Goal: Transaction & Acquisition: Purchase product/service

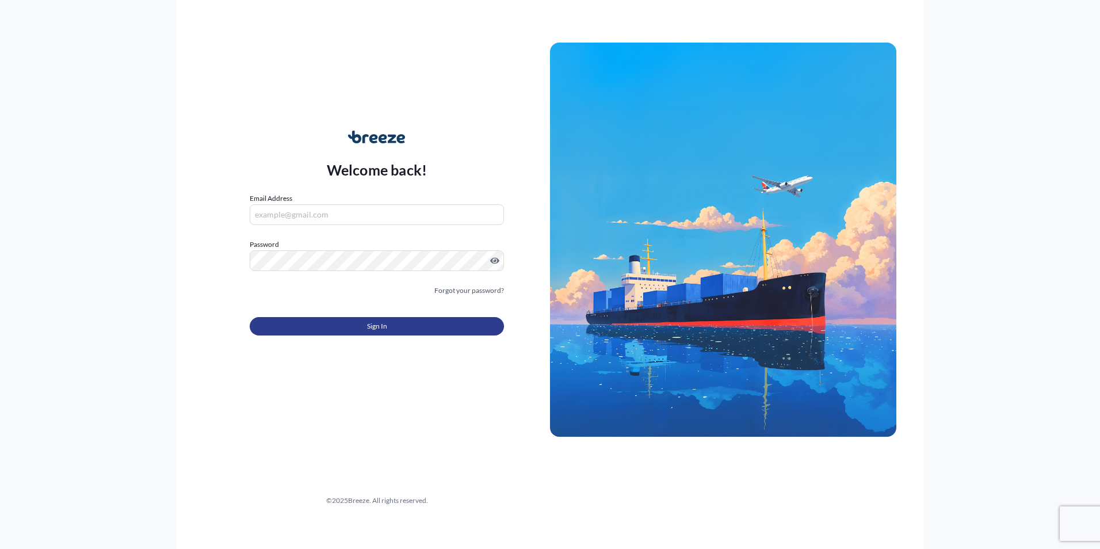
type input "[PERSON_NAME][EMAIL_ADDRESS][PERSON_NAME][DOMAIN_NAME]"
click at [369, 323] on span "Sign In" at bounding box center [377, 326] width 20 height 12
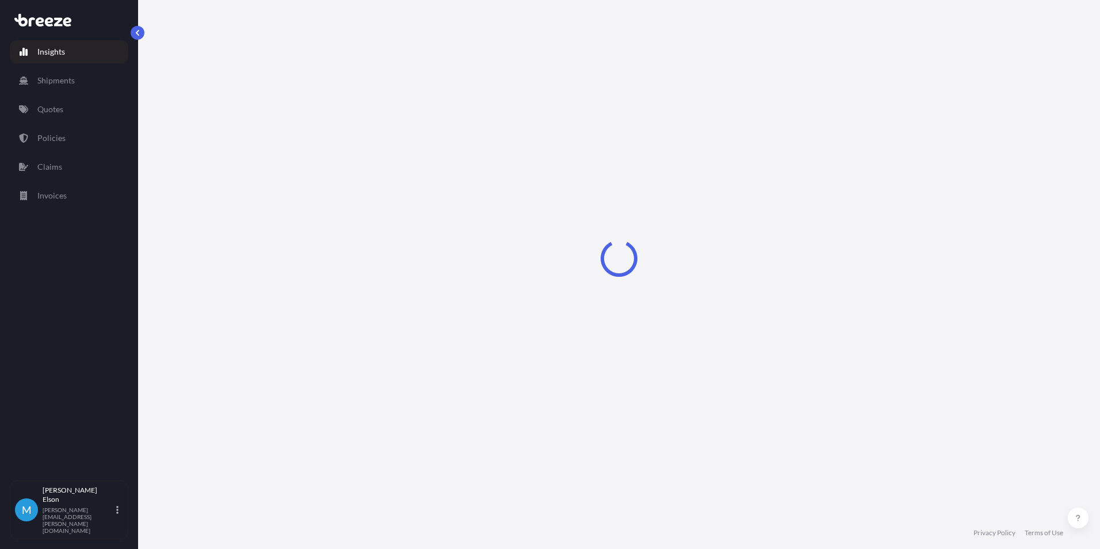
select select "2025"
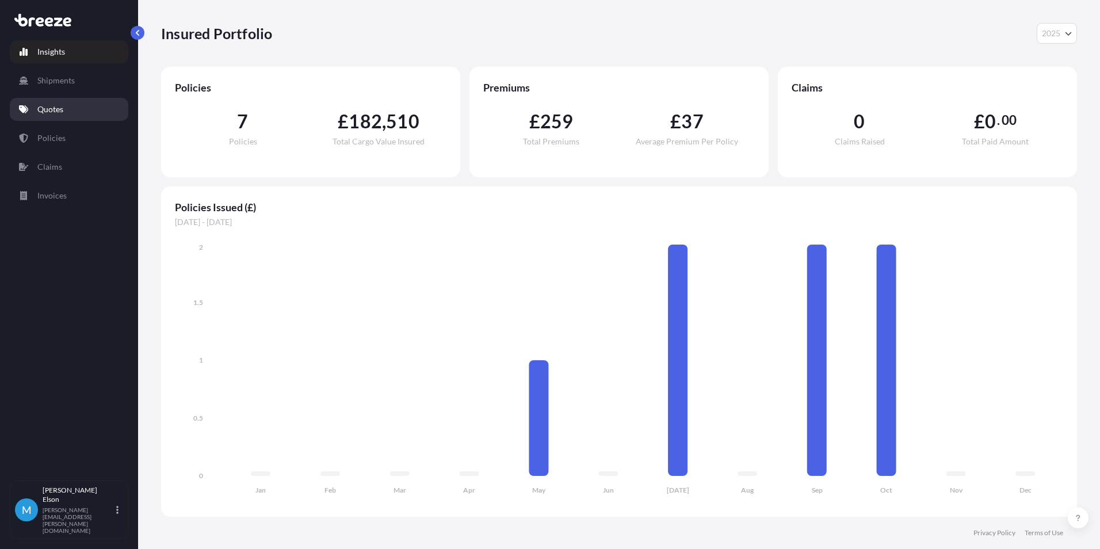
click at [63, 110] on p "Quotes" at bounding box center [50, 110] width 26 height 12
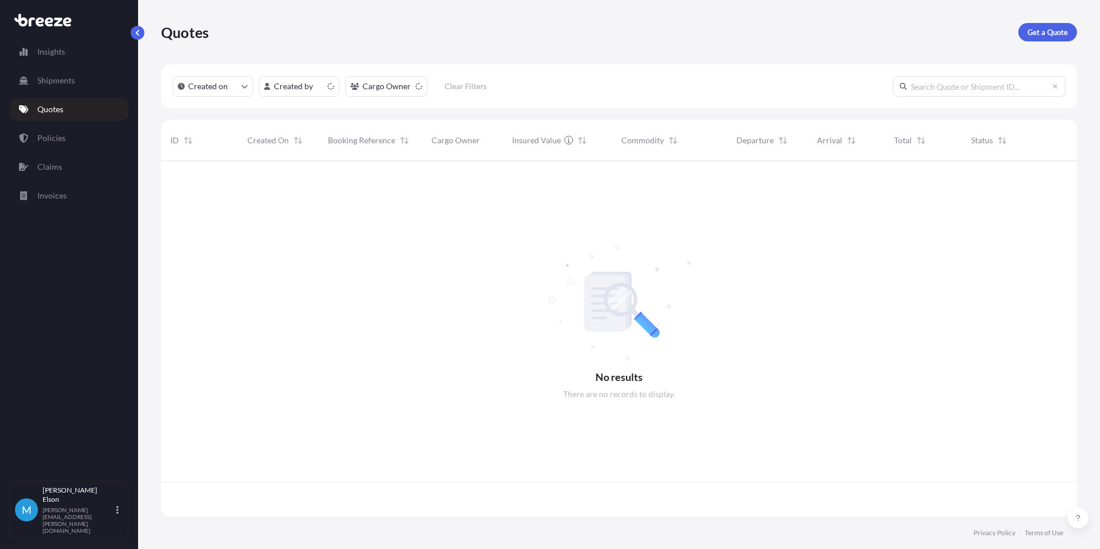
scroll to position [353, 907]
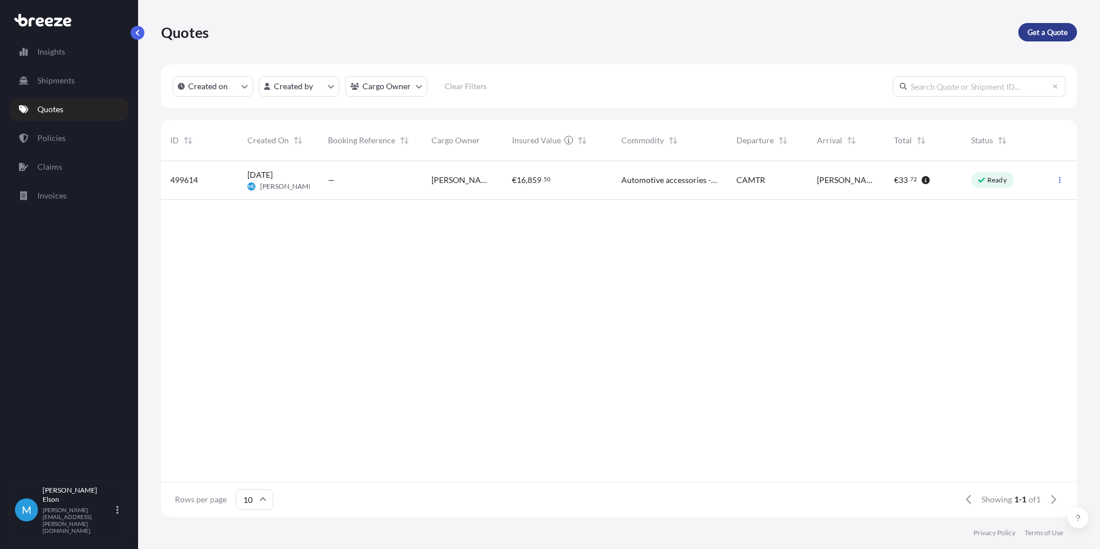
click at [1048, 30] on p "Get a Quote" at bounding box center [1047, 32] width 40 height 12
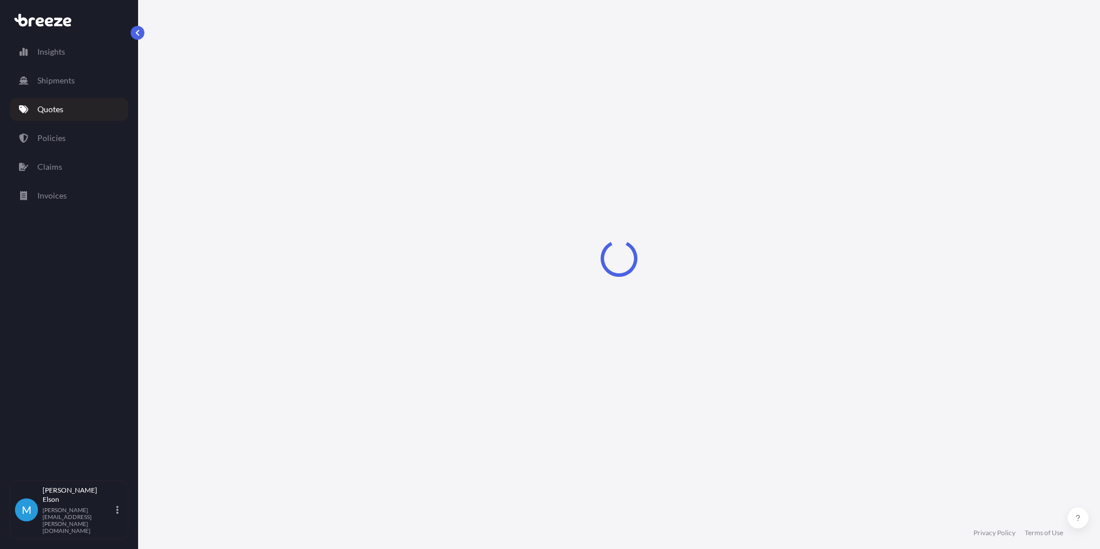
select select "Sea"
select select "1"
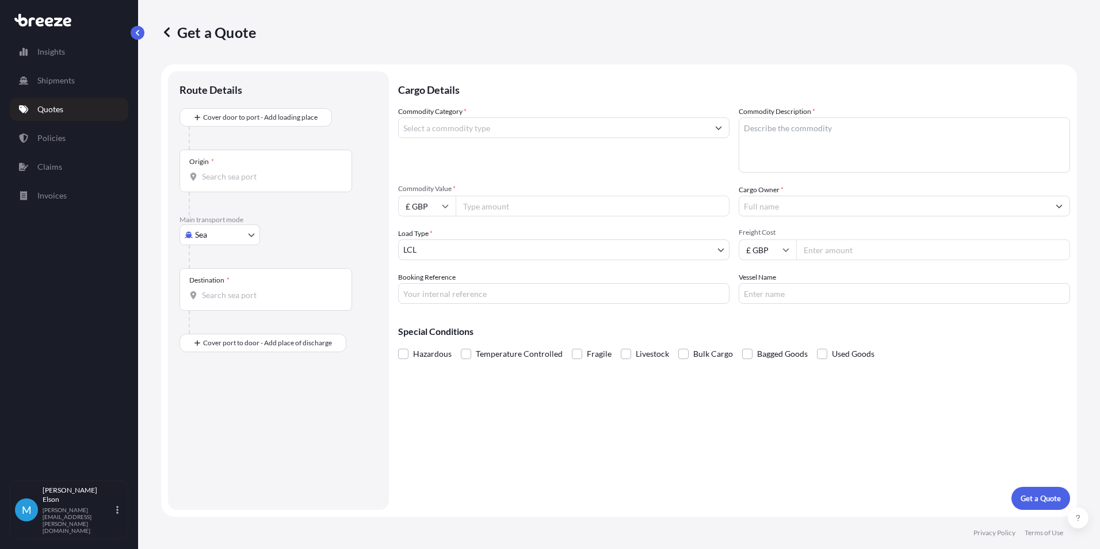
click at [253, 177] on input "Origin *" at bounding box center [270, 177] width 136 height 12
type input "D"
type input "CAMTR / YMQ - [GEOGRAPHIC_DATA], [GEOGRAPHIC_DATA]"
click at [262, 299] on input "Destination *" at bounding box center [270, 300] width 136 height 12
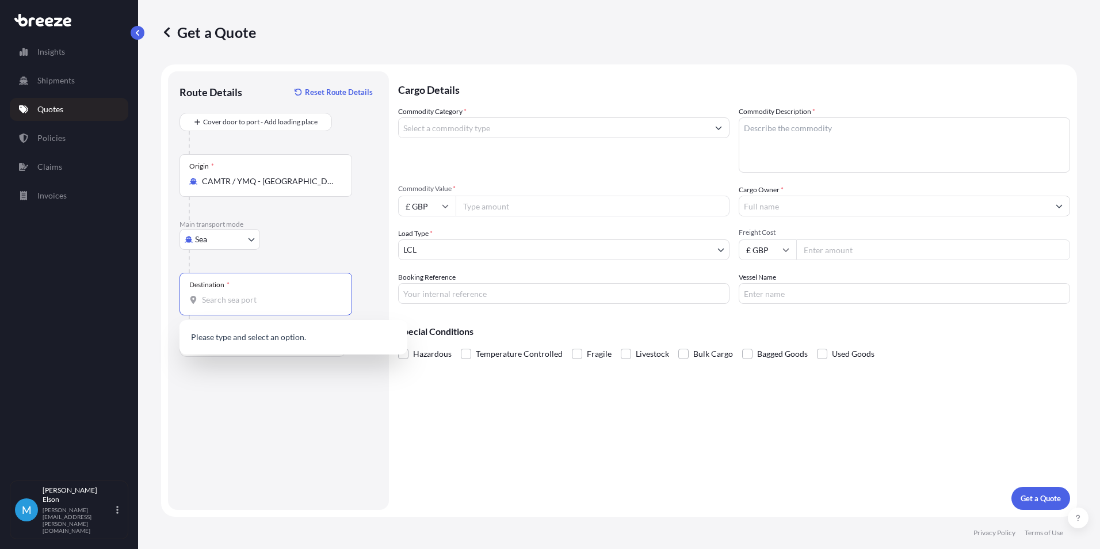
type input "L"
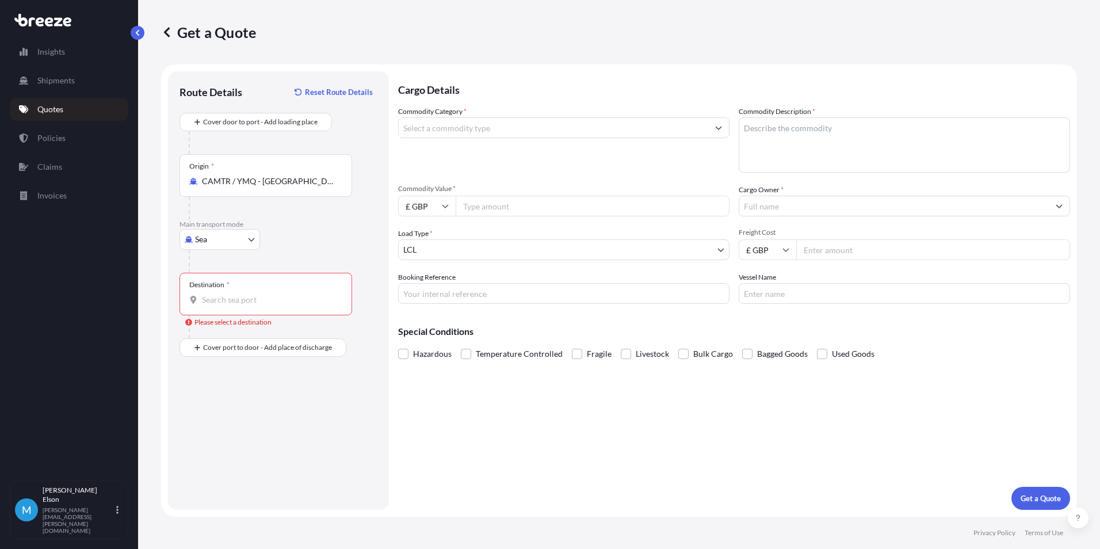
click at [263, 302] on input "Destination * Please select a destination" at bounding box center [270, 300] width 136 height 12
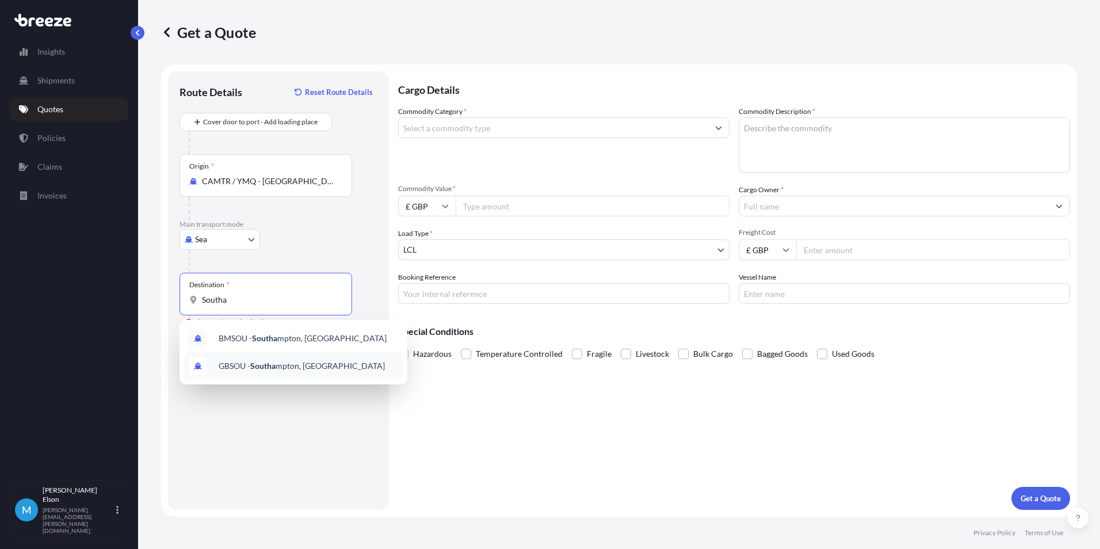
click at [336, 365] on span "GBSOU - Southa mpton, [GEOGRAPHIC_DATA]" at bounding box center [302, 366] width 166 height 12
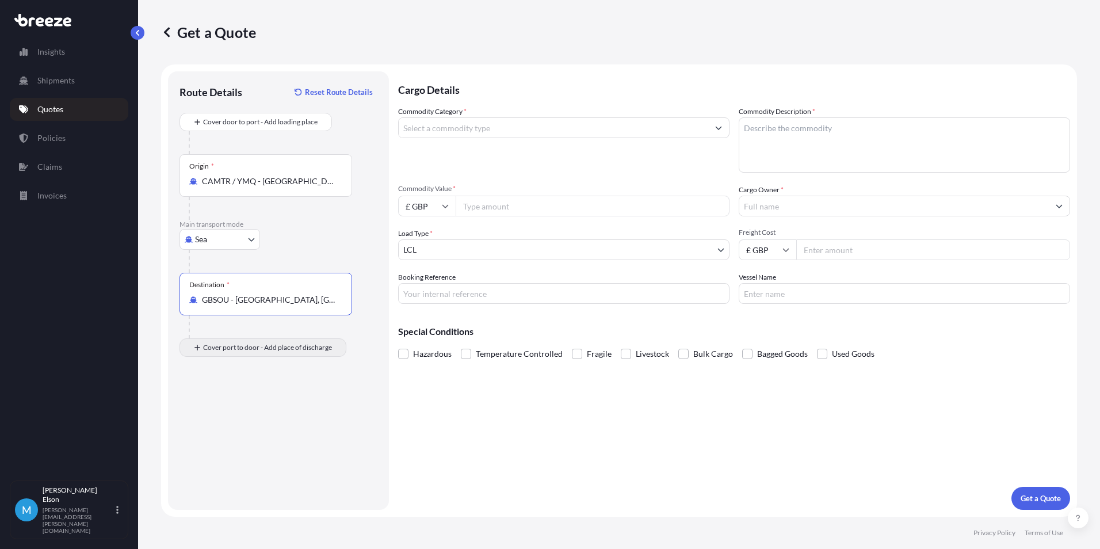
type input "GBSOU - [GEOGRAPHIC_DATA], [GEOGRAPHIC_DATA]"
click at [231, 407] on input "Place of Discharge" at bounding box center [270, 409] width 136 height 12
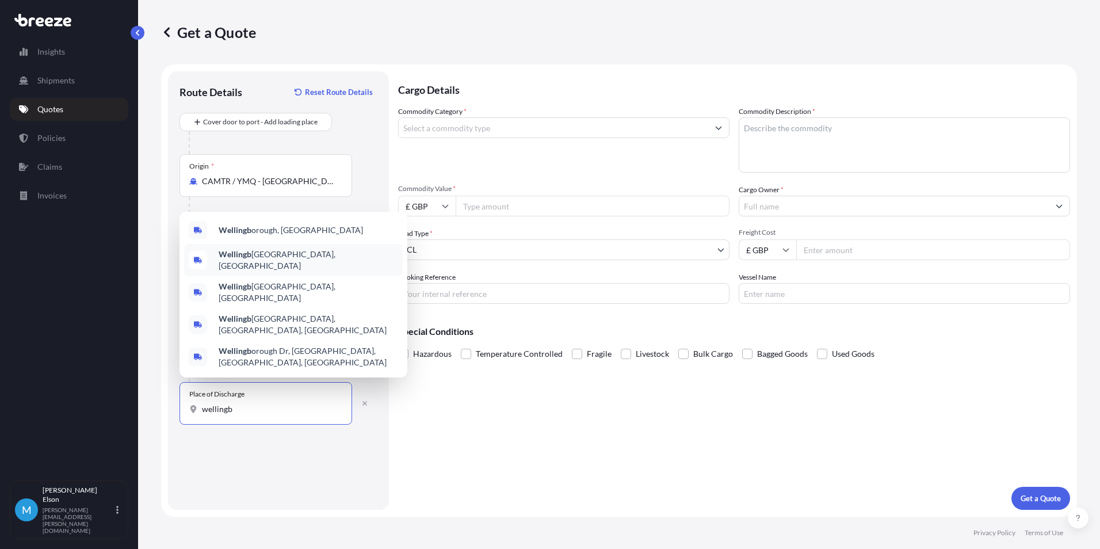
click at [343, 271] on span "[GEOGRAPHIC_DATA], [GEOGRAPHIC_DATA]" at bounding box center [308, 259] width 179 height 23
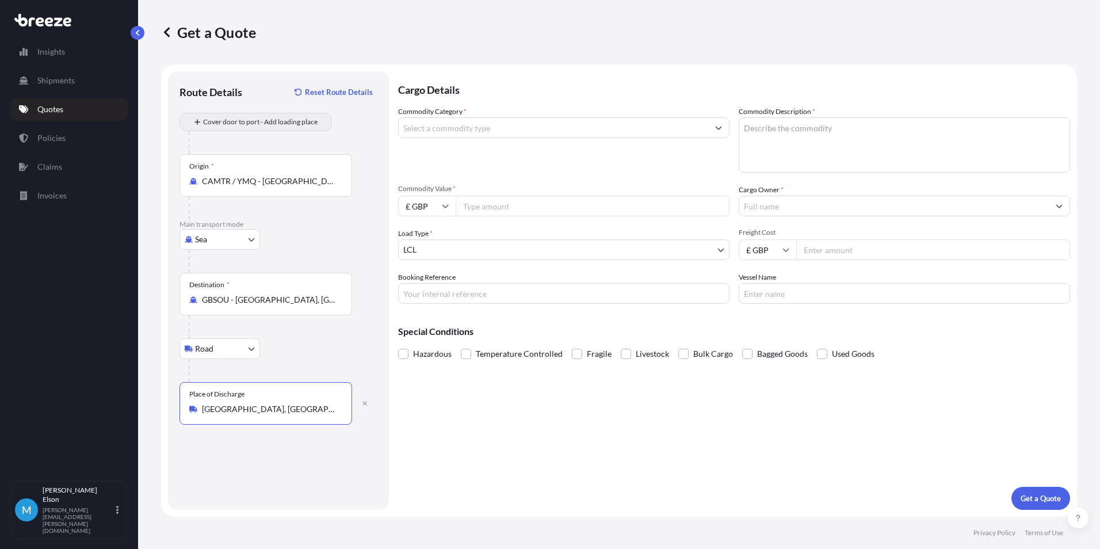
type input "[GEOGRAPHIC_DATA], [GEOGRAPHIC_DATA]"
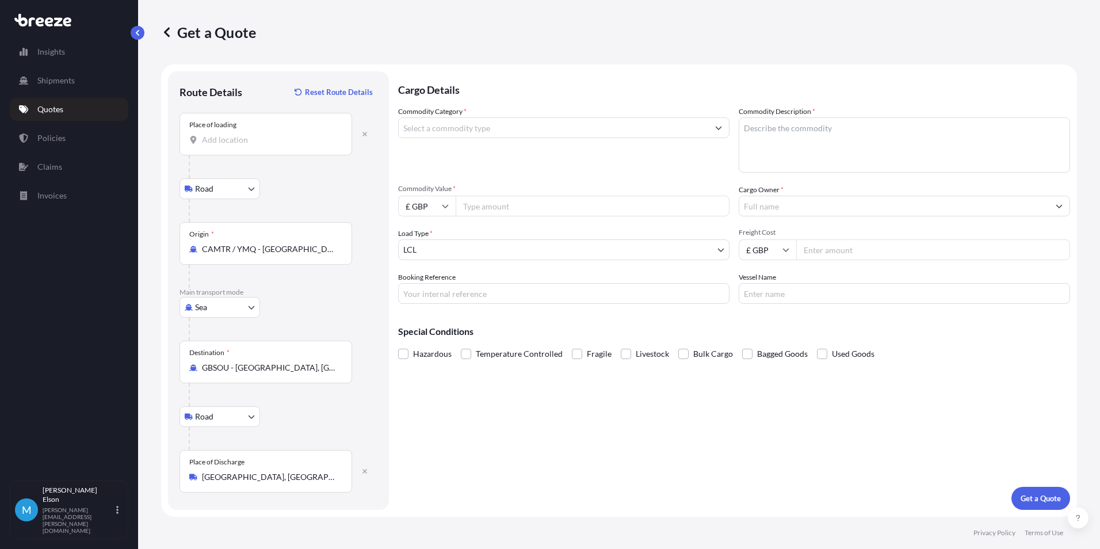
click at [254, 145] on input "Place of loading" at bounding box center [270, 140] width 136 height 12
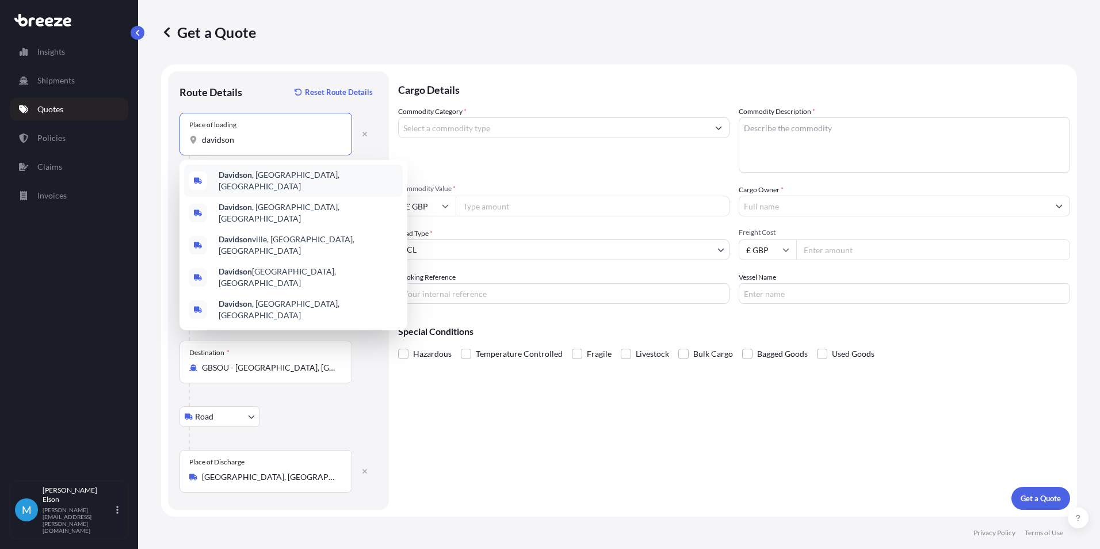
click at [220, 137] on input "davidson" at bounding box center [270, 140] width 136 height 12
click at [290, 178] on div "[PERSON_NAME] , [GEOGRAPHIC_DATA], [GEOGRAPHIC_DATA]" at bounding box center [293, 180] width 219 height 32
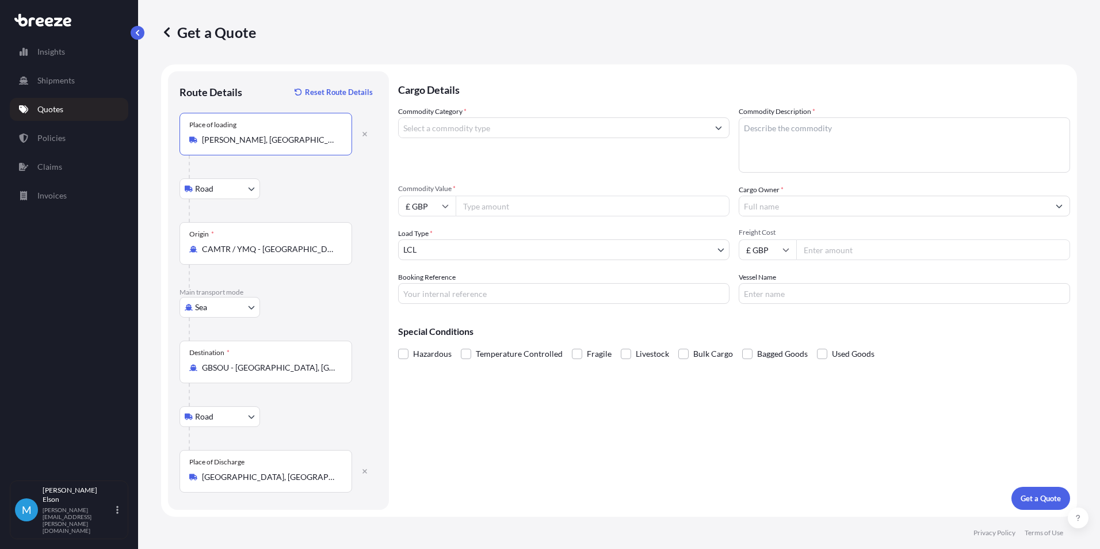
type input "[PERSON_NAME], [GEOGRAPHIC_DATA], [GEOGRAPHIC_DATA]"
click at [698, 126] on input "Commodity Category *" at bounding box center [553, 127] width 309 height 21
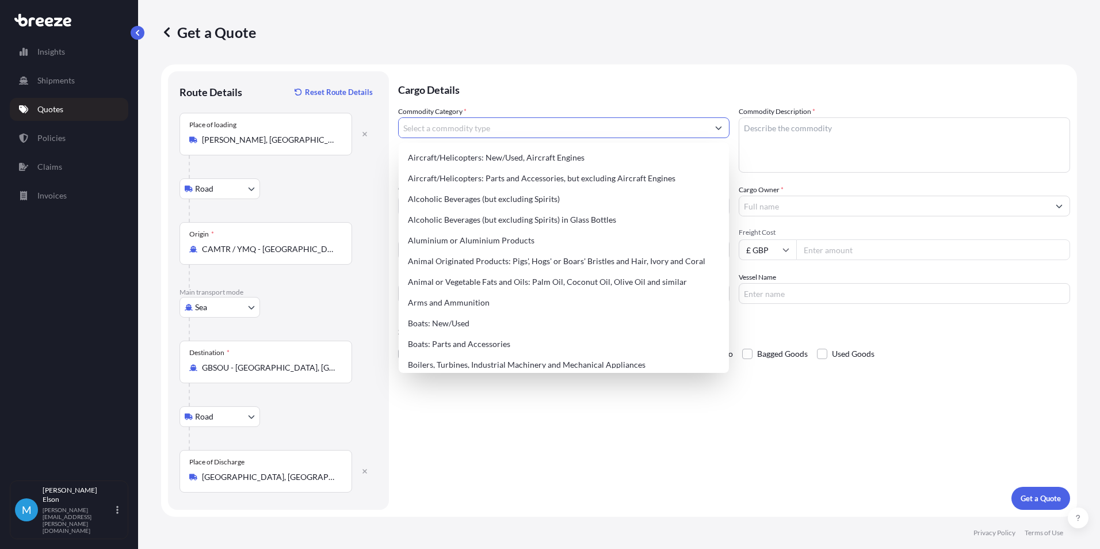
click at [620, 88] on p "Cargo Details" at bounding box center [734, 88] width 672 height 35
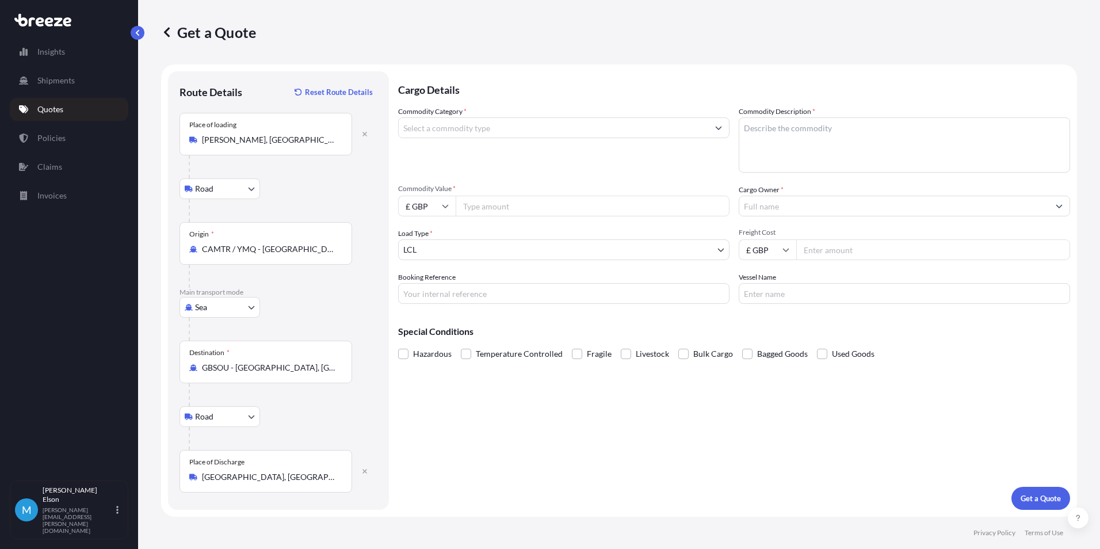
click at [533, 122] on input "Commodity Category *" at bounding box center [553, 127] width 309 height 21
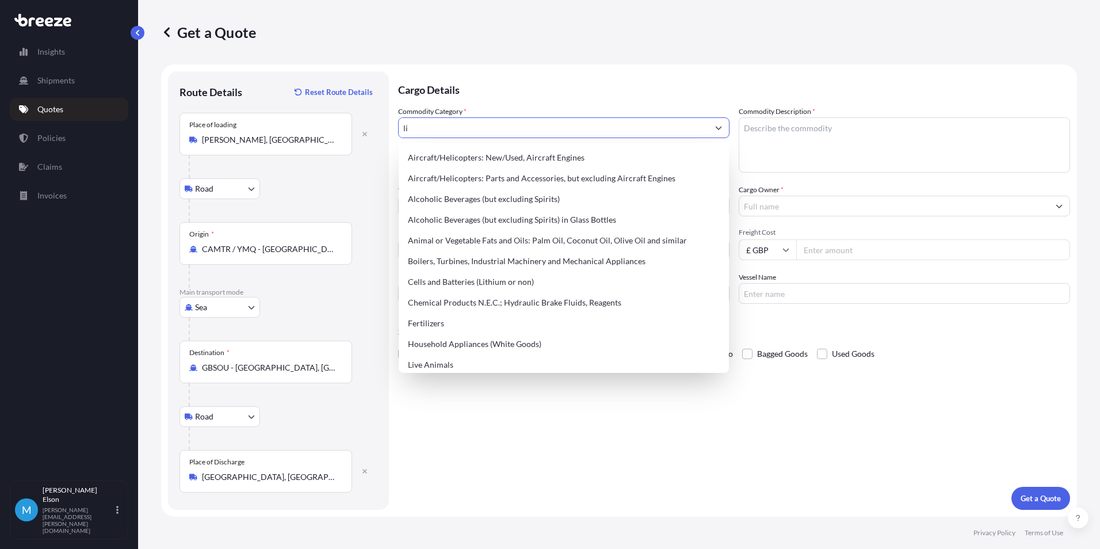
type input "l"
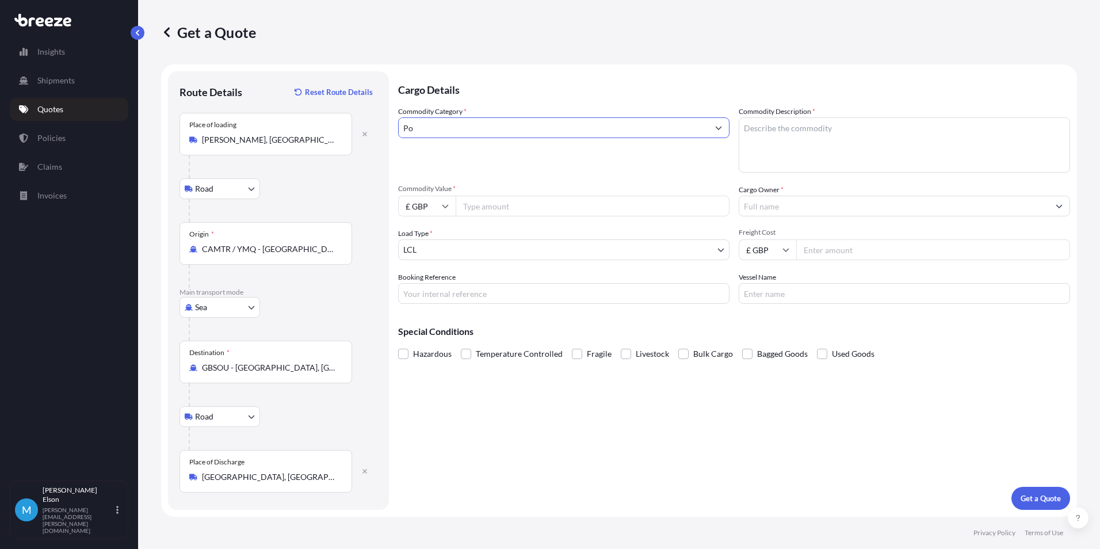
type input "P"
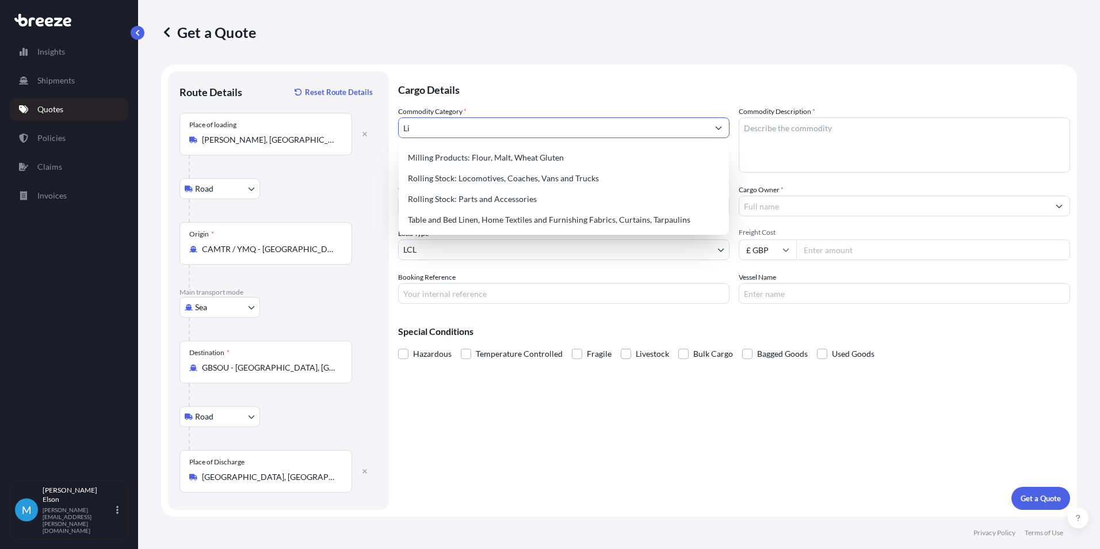
type input "L"
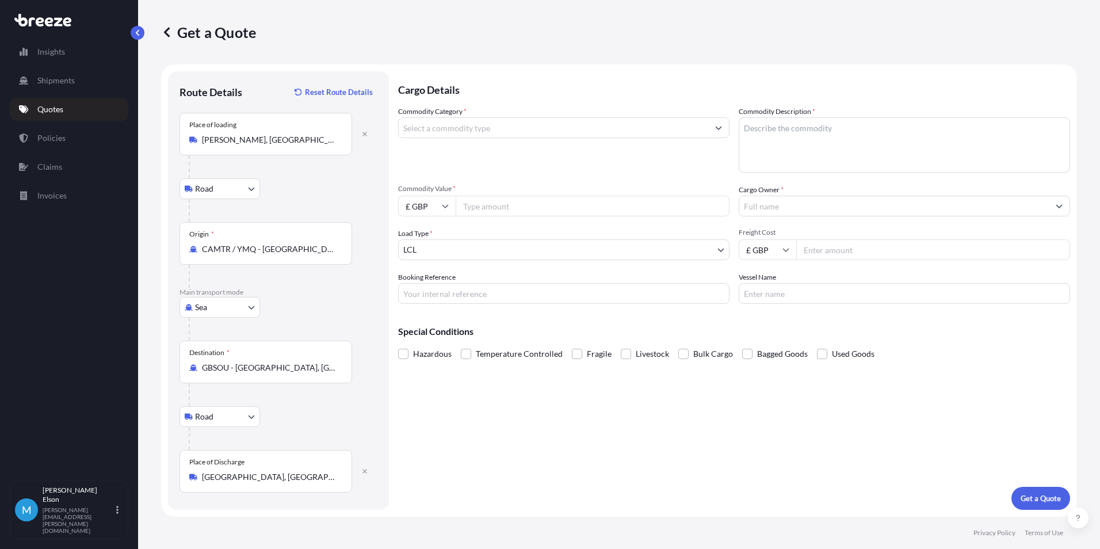
click at [483, 129] on input "Commodity Category *" at bounding box center [553, 127] width 309 height 21
drag, startPoint x: 493, startPoint y: 129, endPoint x: 277, endPoint y: 117, distance: 216.6
click at [302, 136] on form "Route Details Reset Route Details Place of loading [GEOGRAPHIC_DATA], [GEOGRAPH…" at bounding box center [619, 290] width 916 height 452
type input "39173900"
click at [910, 151] on textarea "Commodity Description *" at bounding box center [903, 144] width 331 height 55
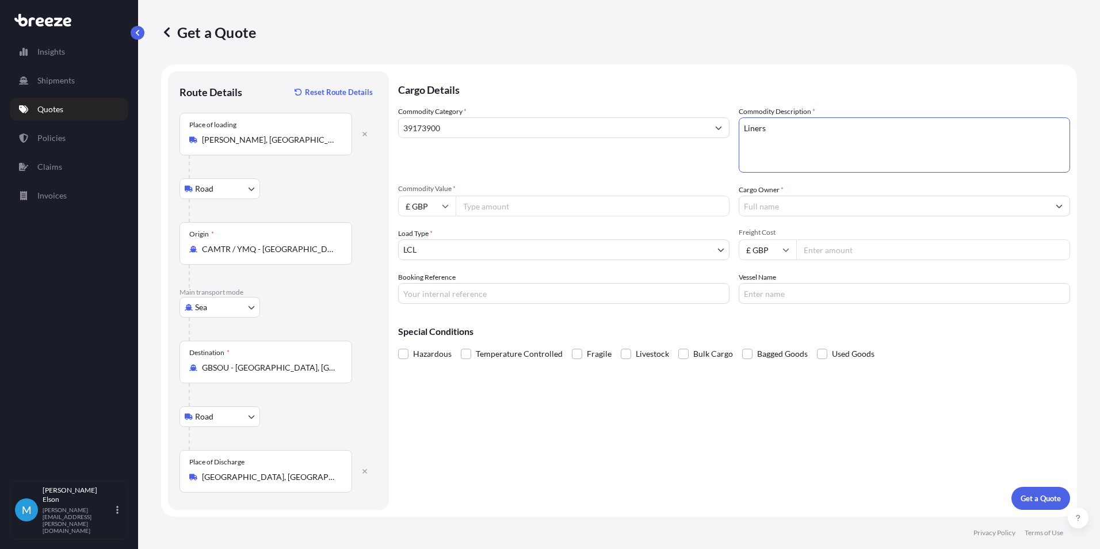
type textarea "Liners"
click at [517, 200] on input "Commodity Value *" at bounding box center [593, 206] width 274 height 21
click at [852, 254] on input "Freight Cost" at bounding box center [933, 249] width 274 height 21
type input "4000"
drag, startPoint x: 491, startPoint y: 303, endPoint x: 669, endPoint y: 263, distance: 182.1
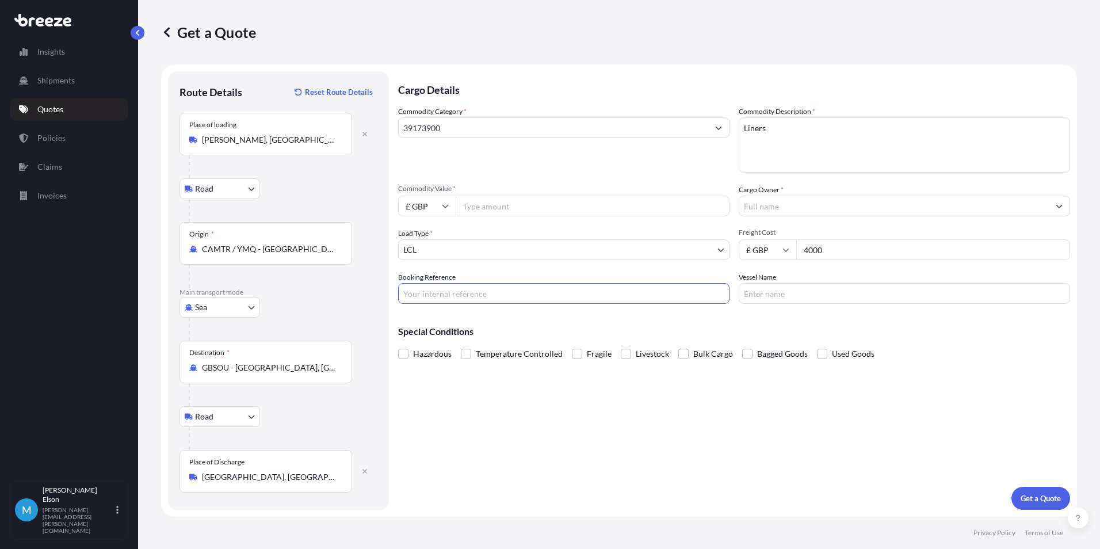
click at [492, 303] on input "Booking Reference" at bounding box center [563, 293] width 331 height 21
click at [573, 206] on input "Commodity Value *" at bounding box center [593, 206] width 274 height 21
click at [442, 209] on icon at bounding box center [445, 205] width 7 height 7
click at [433, 282] on div "$ USD" at bounding box center [427, 286] width 48 height 22
type input "$ USD"
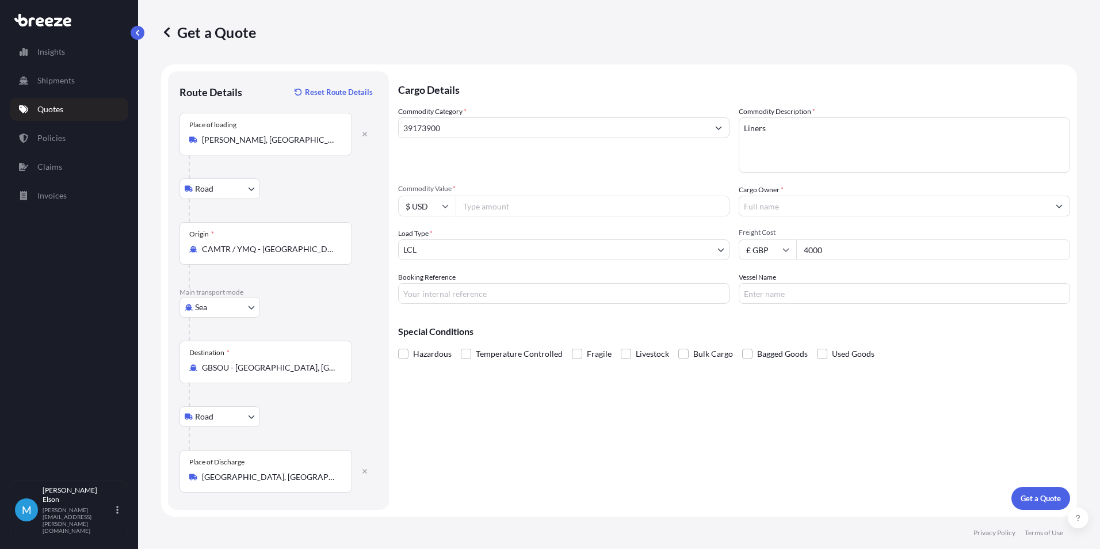
click at [507, 206] on input "Commodity Value *" at bounding box center [593, 206] width 274 height 21
type input "75000"
click at [1043, 491] on button "Get a Quote" at bounding box center [1040, 498] width 59 height 23
click at [875, 208] on input "Cargo Owner *" at bounding box center [893, 206] width 309 height 21
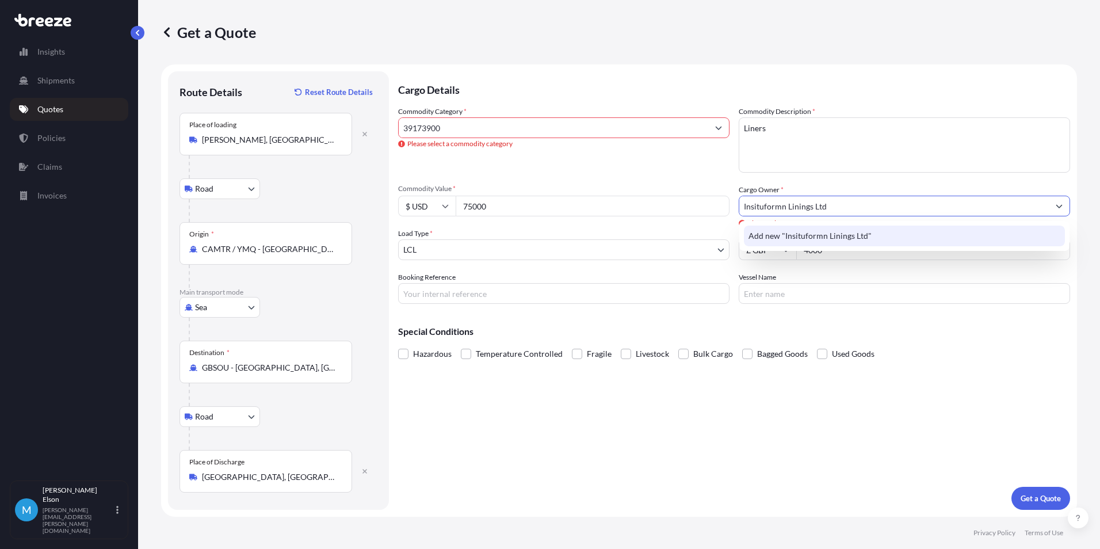
click at [776, 207] on input "Insituformn Linings Ltd" at bounding box center [893, 206] width 309 height 21
click at [780, 208] on input "Insituformn Linings Ltd" at bounding box center [893, 206] width 309 height 21
click at [860, 241] on span "Add new "Insituform Linings Ltd"" at bounding box center [807, 236] width 118 height 12
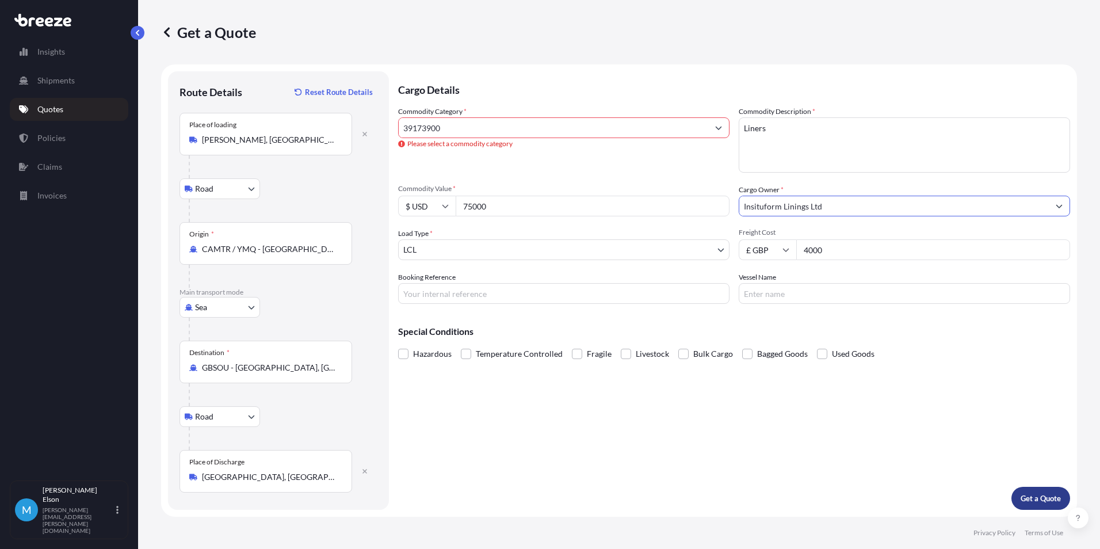
type input "Insituform Linings Ltd"
click at [1040, 495] on p "Get a Quote" at bounding box center [1040, 498] width 40 height 12
click at [465, 136] on input "39173900" at bounding box center [553, 127] width 309 height 21
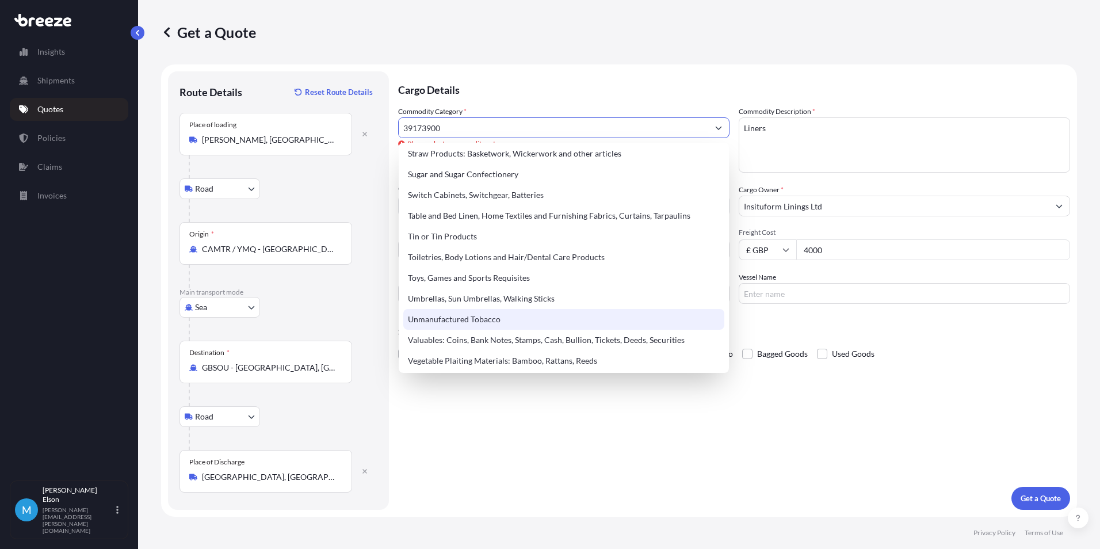
scroll to position [2448, 0]
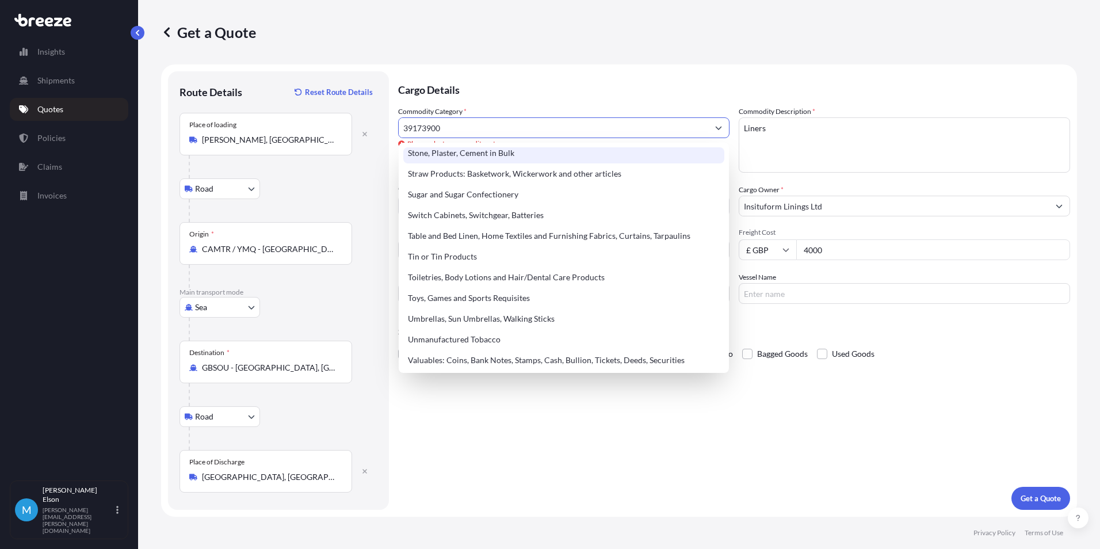
drag, startPoint x: 468, startPoint y: 133, endPoint x: 354, endPoint y: 134, distance: 114.5
click at [354, 134] on form "Route Details Reset Route Details Place of loading [GEOGRAPHIC_DATA], [GEOGRAPH…" at bounding box center [619, 290] width 916 height 452
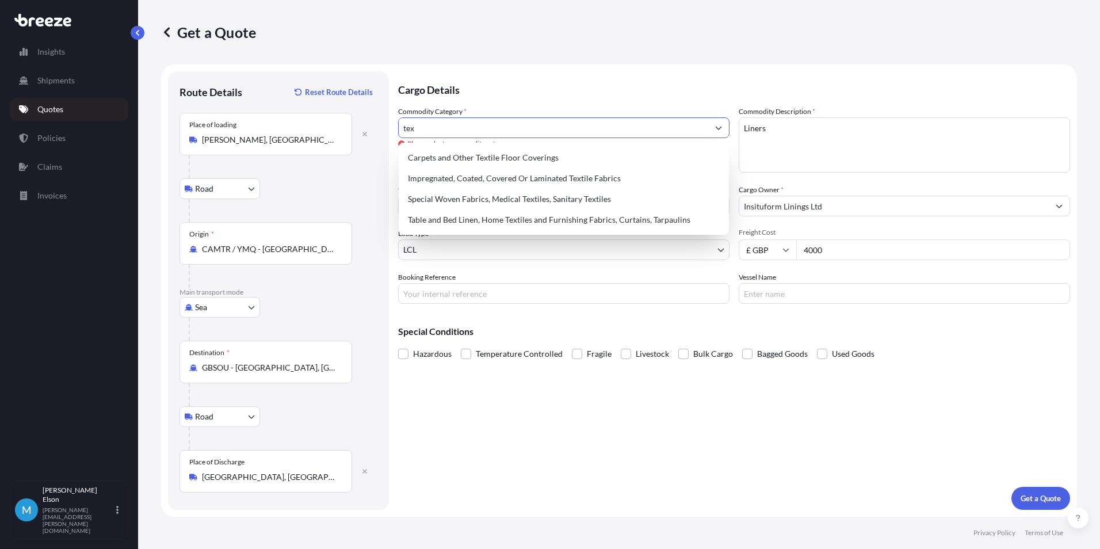
scroll to position [0, 0]
click at [586, 180] on div "Impregnated, Coated, Covered Or Laminated Textile Fabrics" at bounding box center [563, 178] width 321 height 21
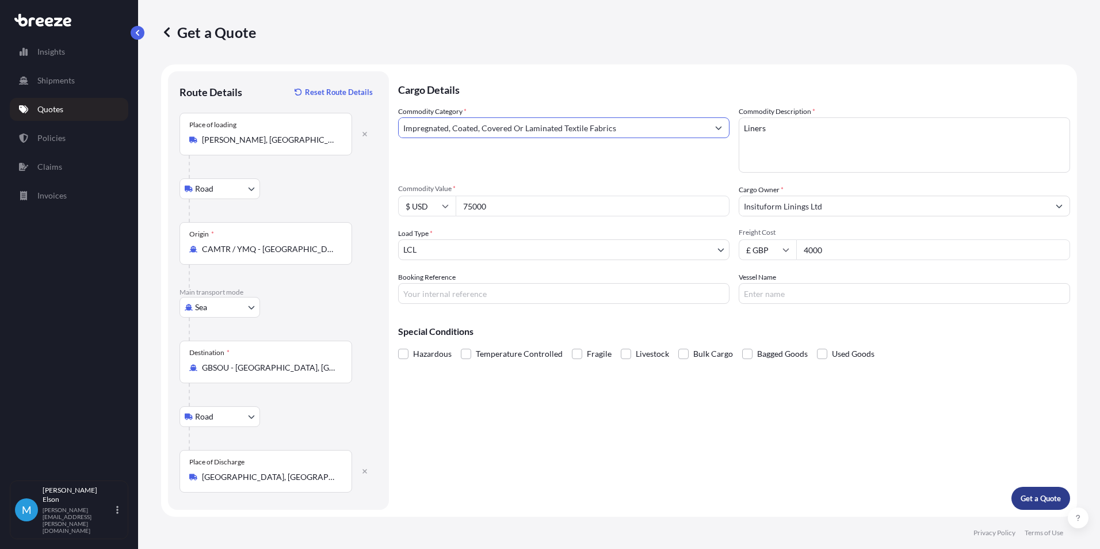
type input "Impregnated, Coated, Covered Or Laminated Textile Fabrics"
click at [1038, 502] on p "Get a Quote" at bounding box center [1040, 498] width 40 height 12
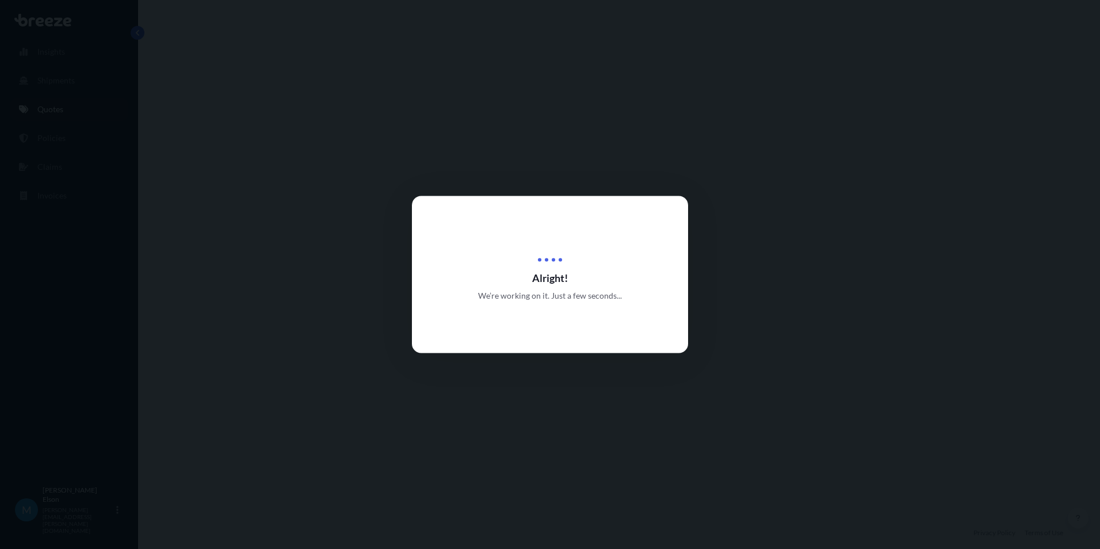
select select "Road"
select select "Sea"
select select "Road"
select select "1"
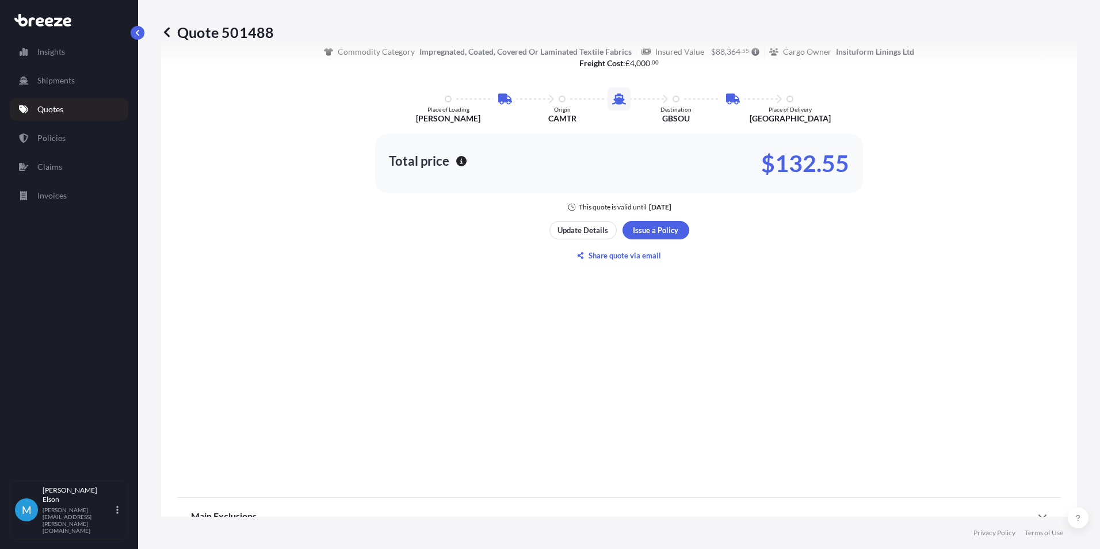
scroll to position [787, 0]
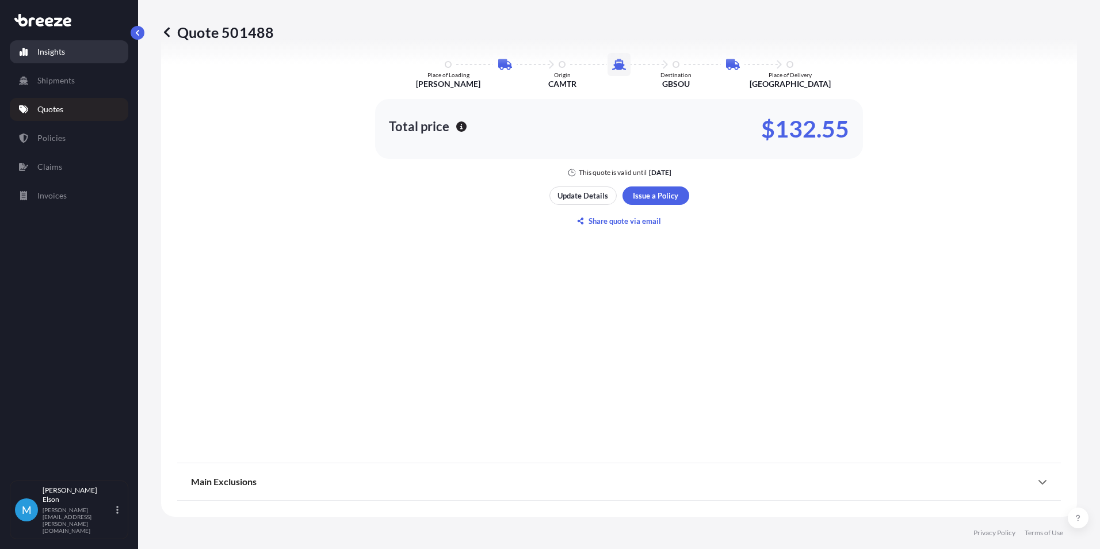
click at [66, 60] on link "Insights" at bounding box center [69, 51] width 118 height 23
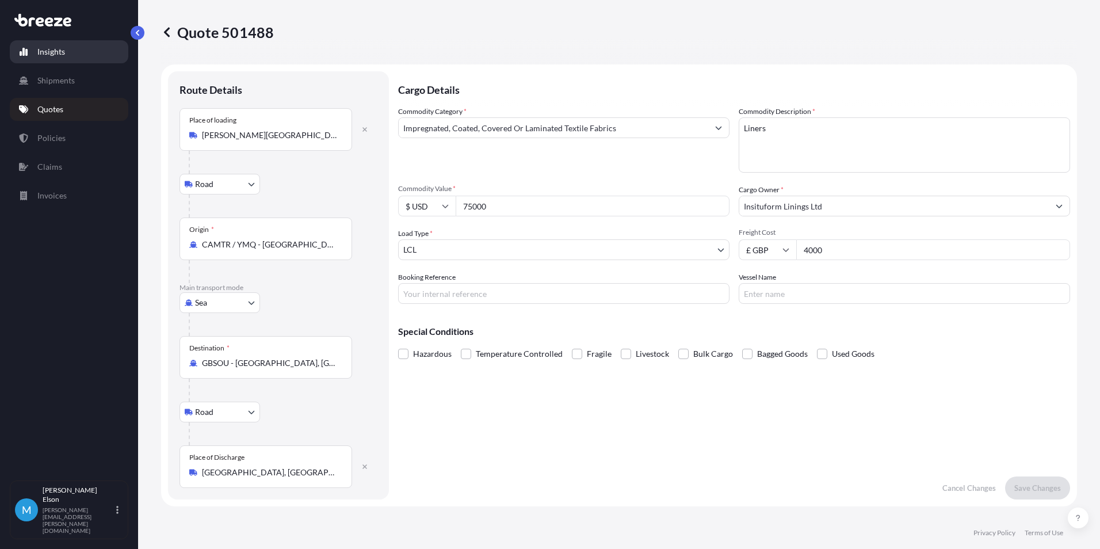
select select "2025"
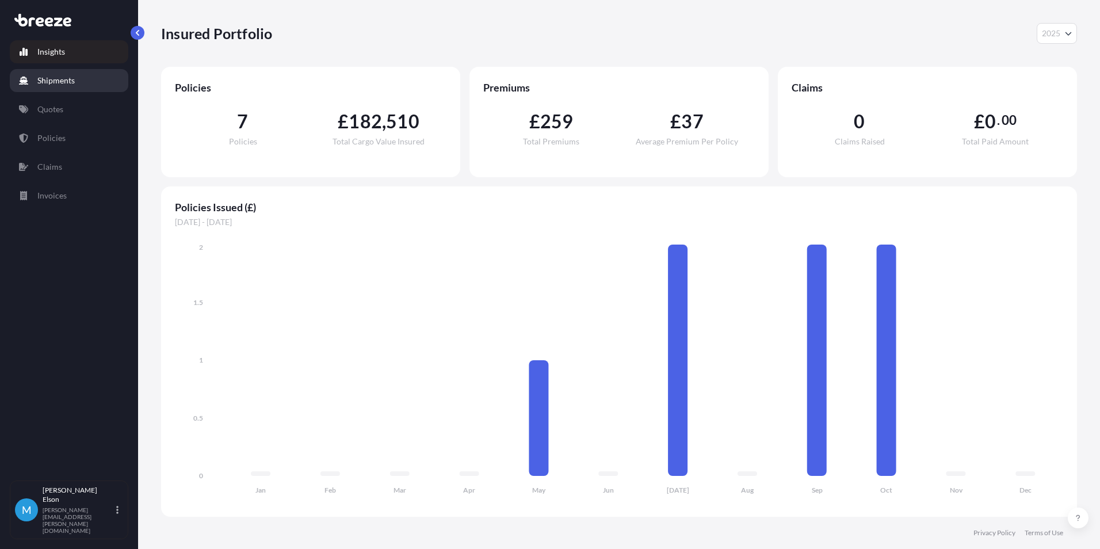
click at [68, 70] on link "Shipments" at bounding box center [69, 80] width 118 height 23
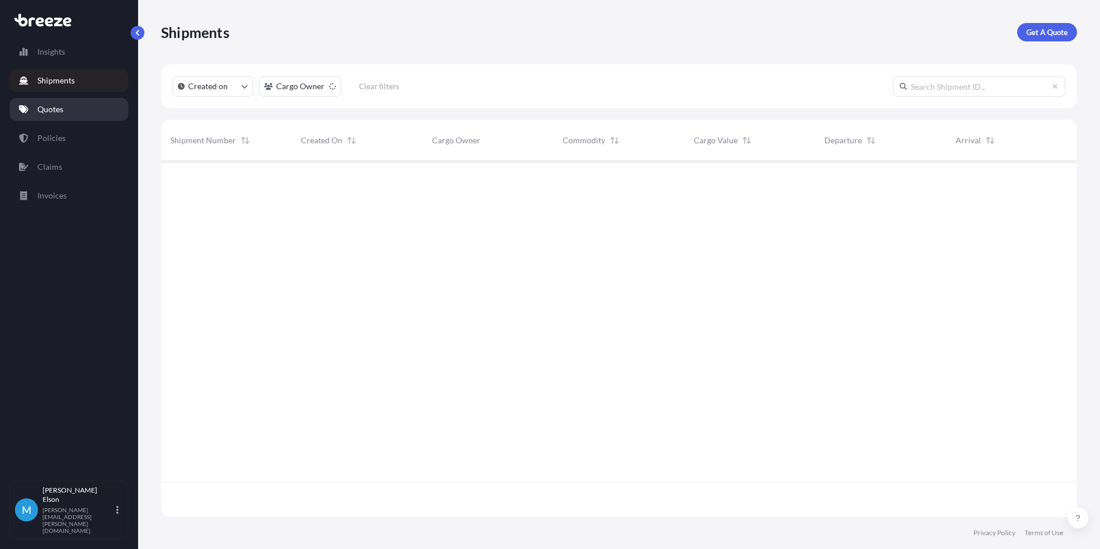
scroll to position [353, 907]
click at [62, 117] on link "Quotes" at bounding box center [69, 109] width 118 height 23
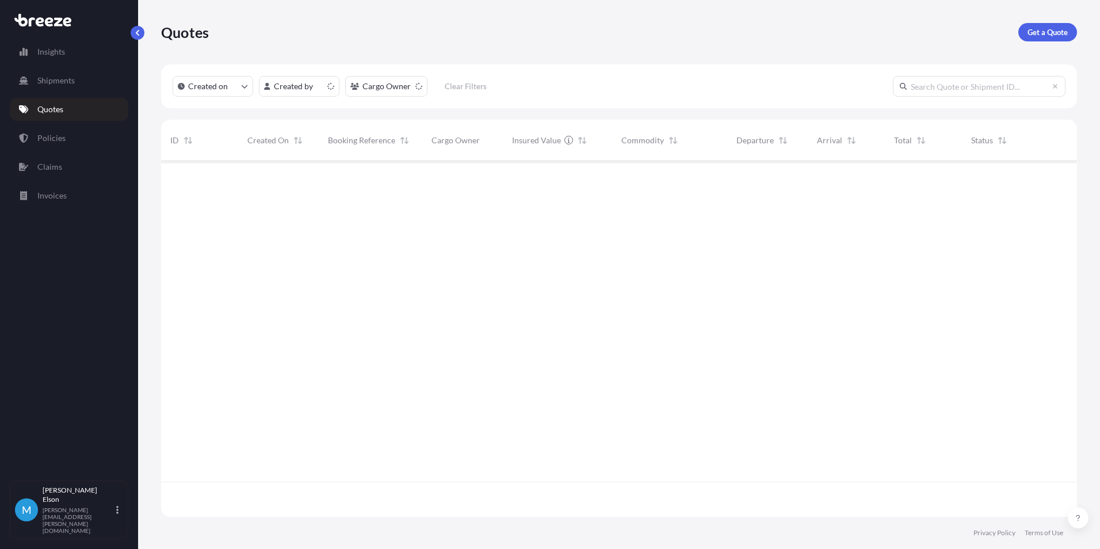
scroll to position [353, 907]
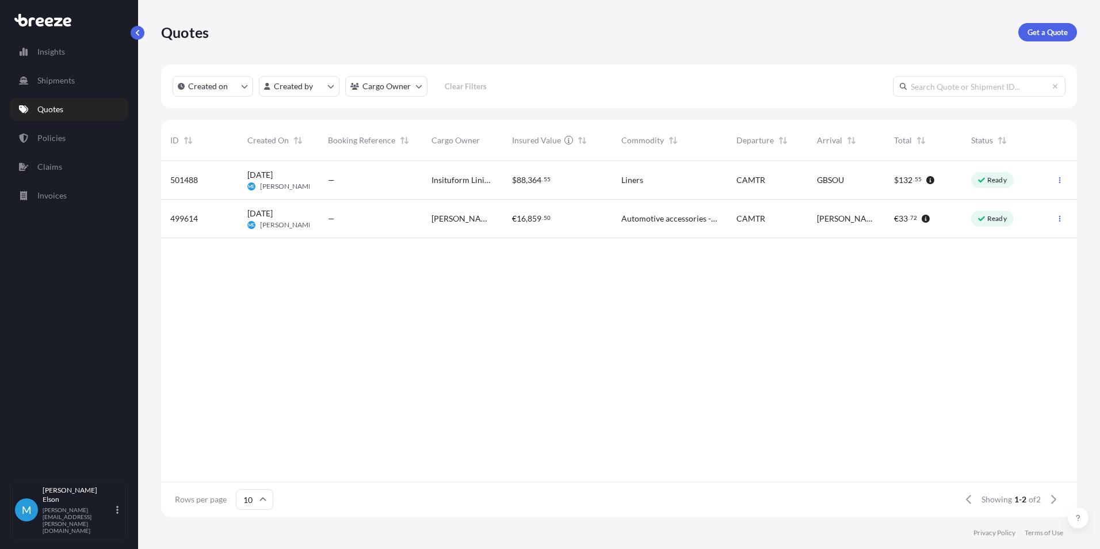
click at [300, 212] on div "[DATE] ME [PERSON_NAME]" at bounding box center [278, 219] width 62 height 22
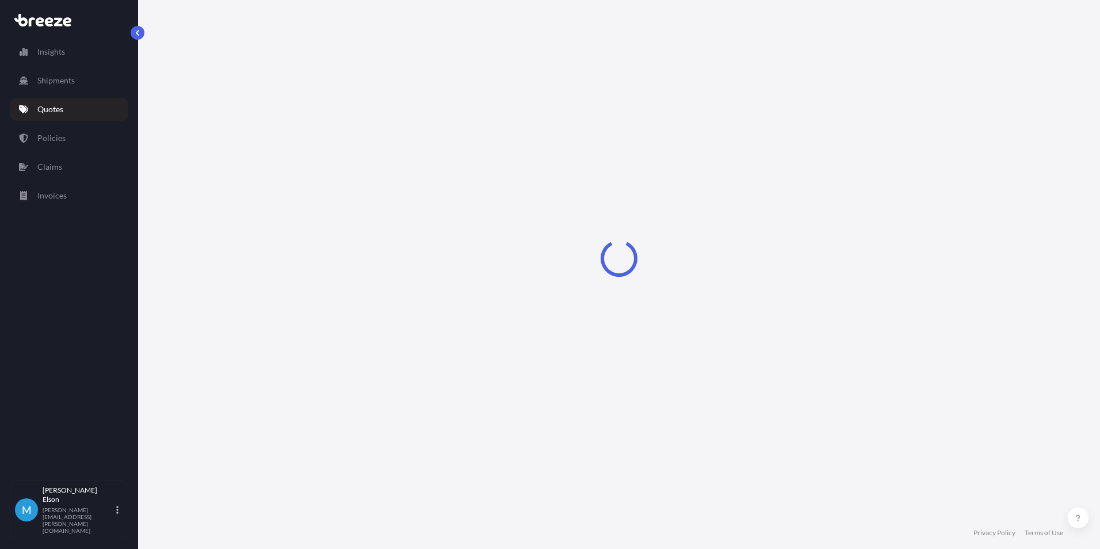
select select "Road"
select select "Sea"
select select "2"
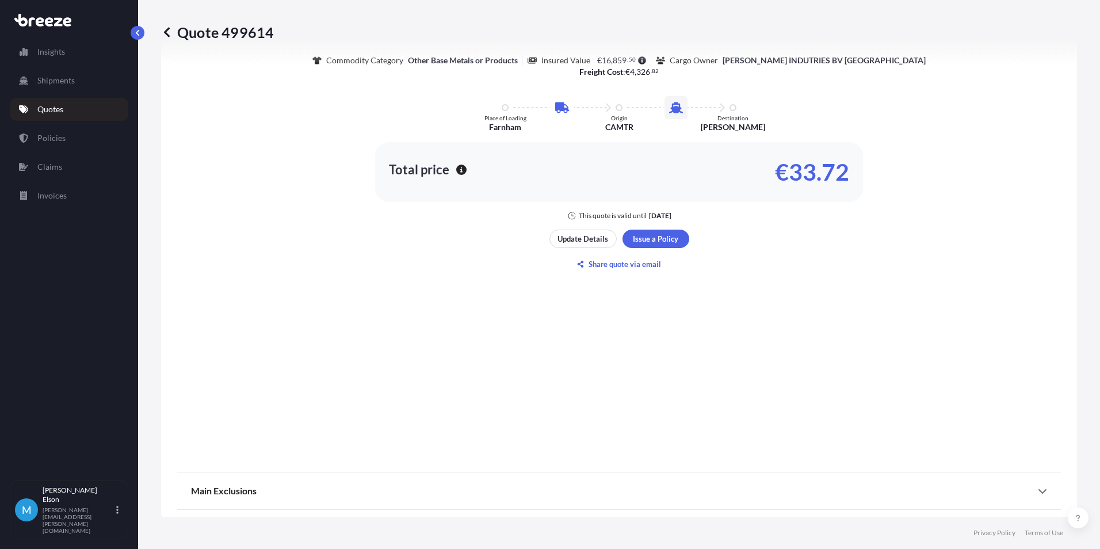
scroll to position [651, 0]
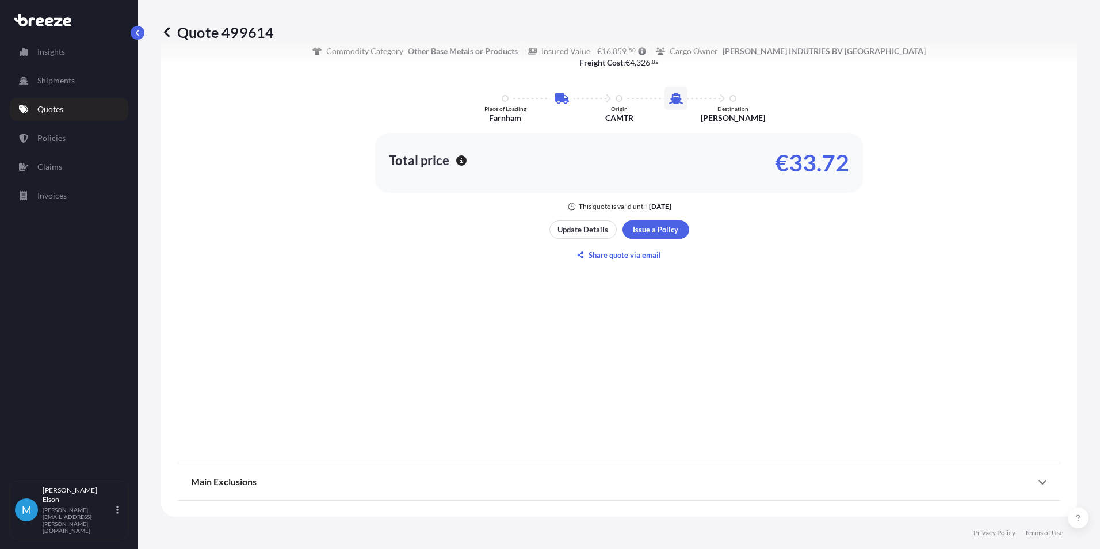
click at [1038, 480] on icon at bounding box center [1042, 481] width 9 height 9
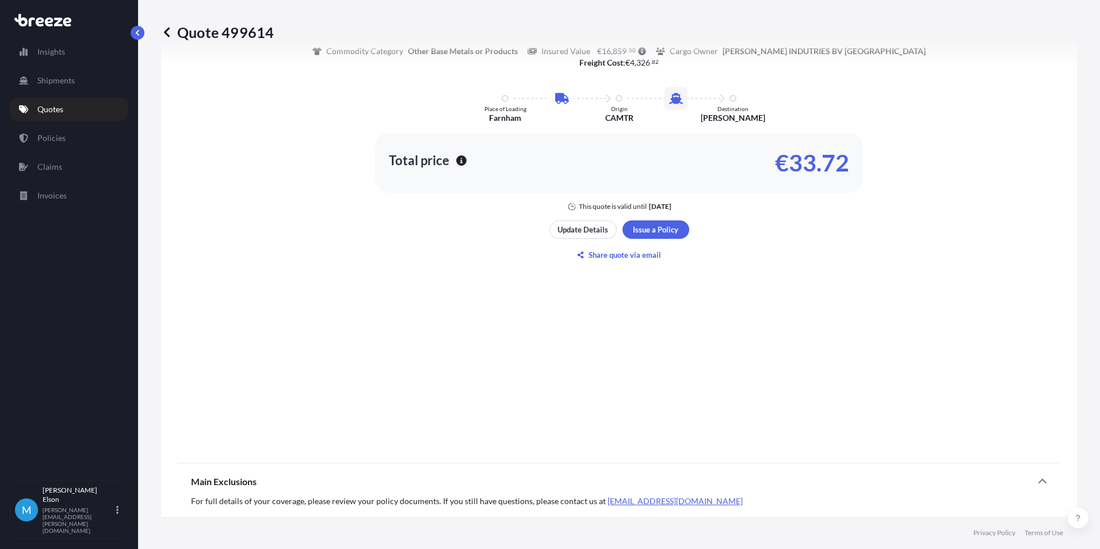
scroll to position [883, 0]
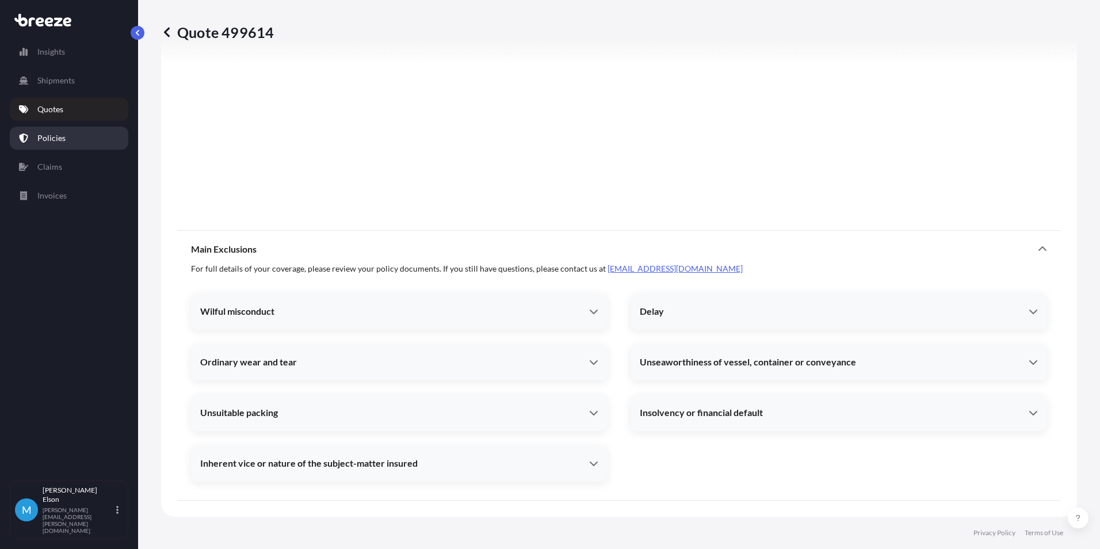
click at [64, 140] on p "Policies" at bounding box center [51, 138] width 28 height 12
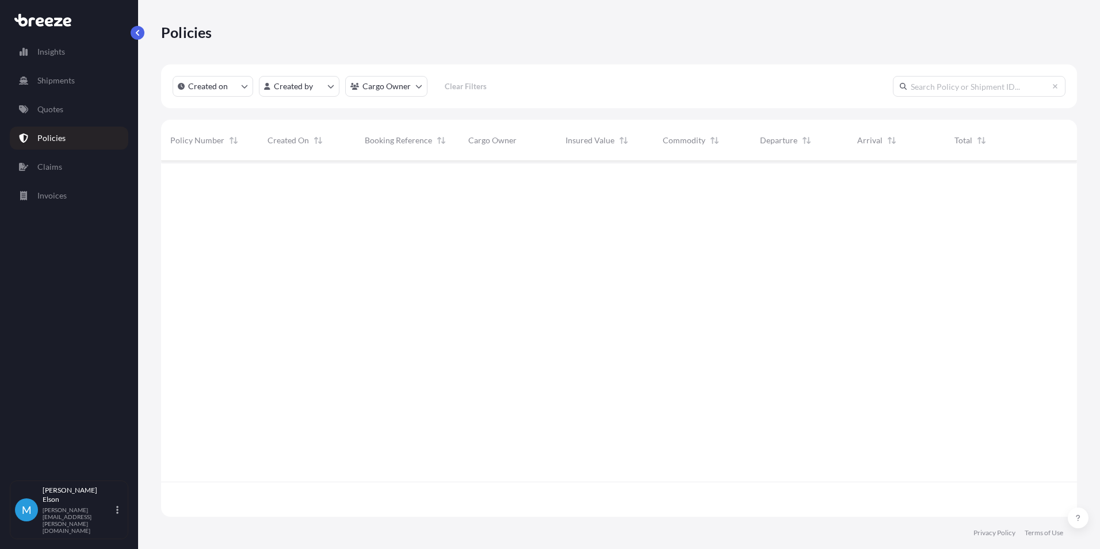
scroll to position [353, 907]
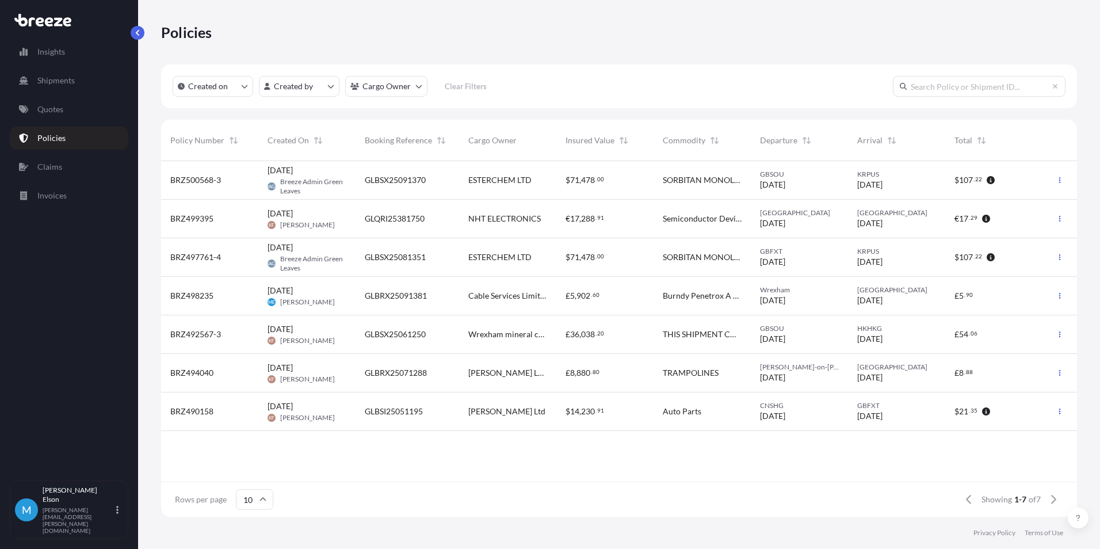
click at [320, 176] on span "[DATE] BAGL Breeze Admin Green Leaves" at bounding box center [306, 179] width 79 height 31
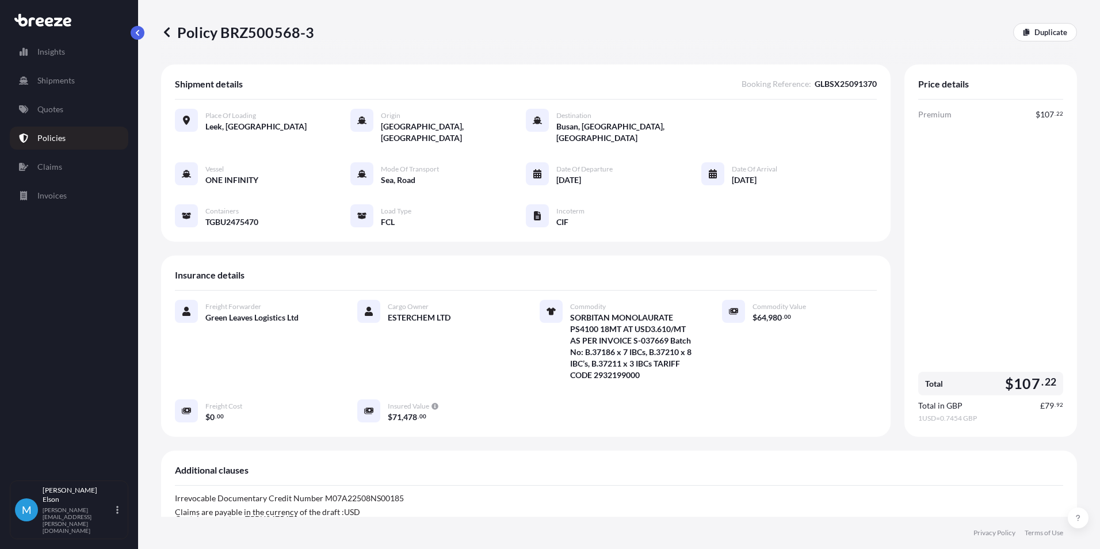
click at [55, 120] on link "Quotes" at bounding box center [69, 109] width 118 height 23
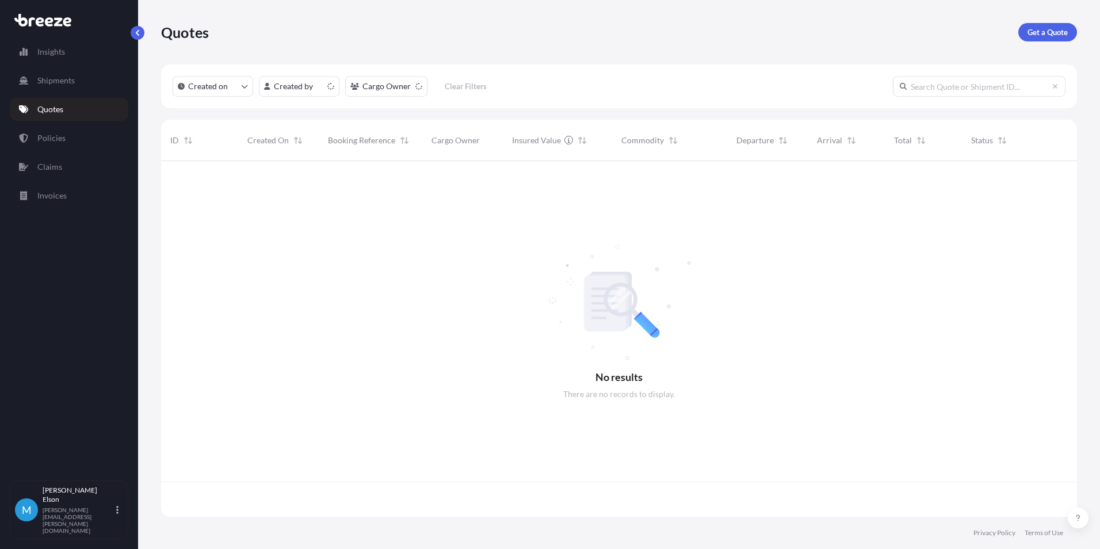
scroll to position [353, 907]
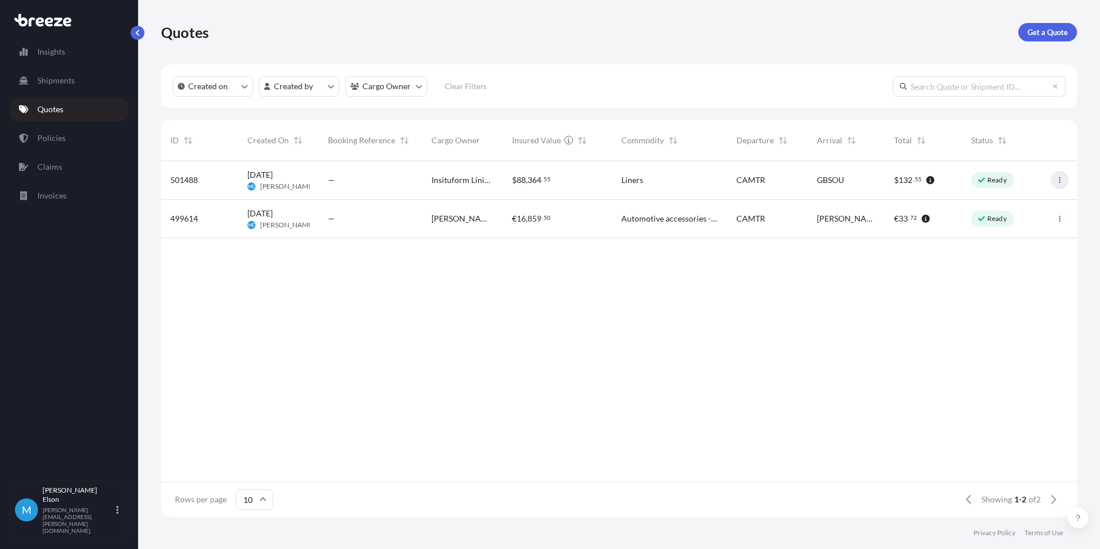
click at [1054, 179] on button "button" at bounding box center [1059, 180] width 18 height 18
click at [1023, 185] on link "Edit quote" at bounding box center [1008, 182] width 87 height 18
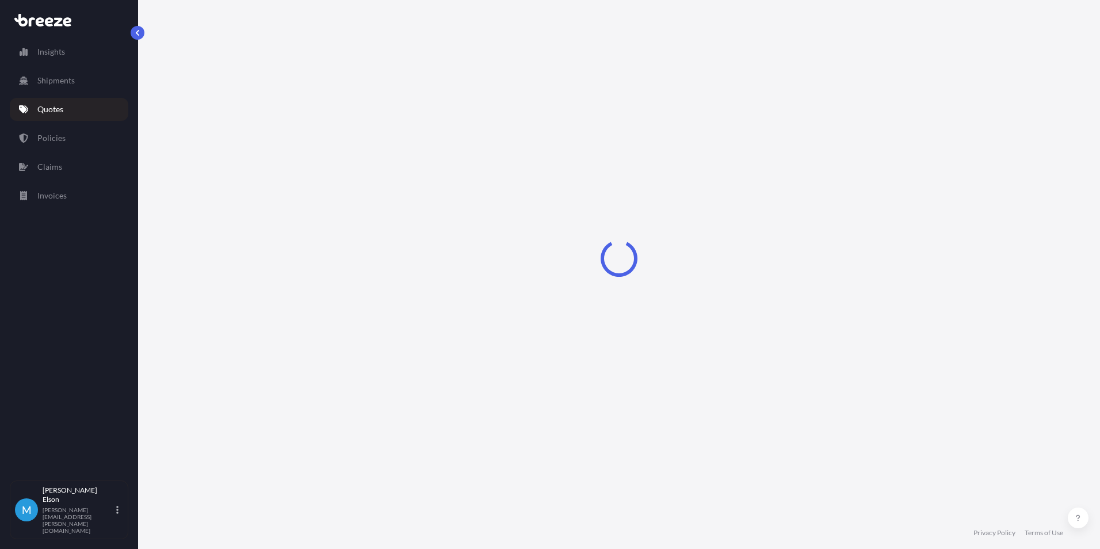
select select "Road"
select select "Sea"
select select "Road"
select select "1"
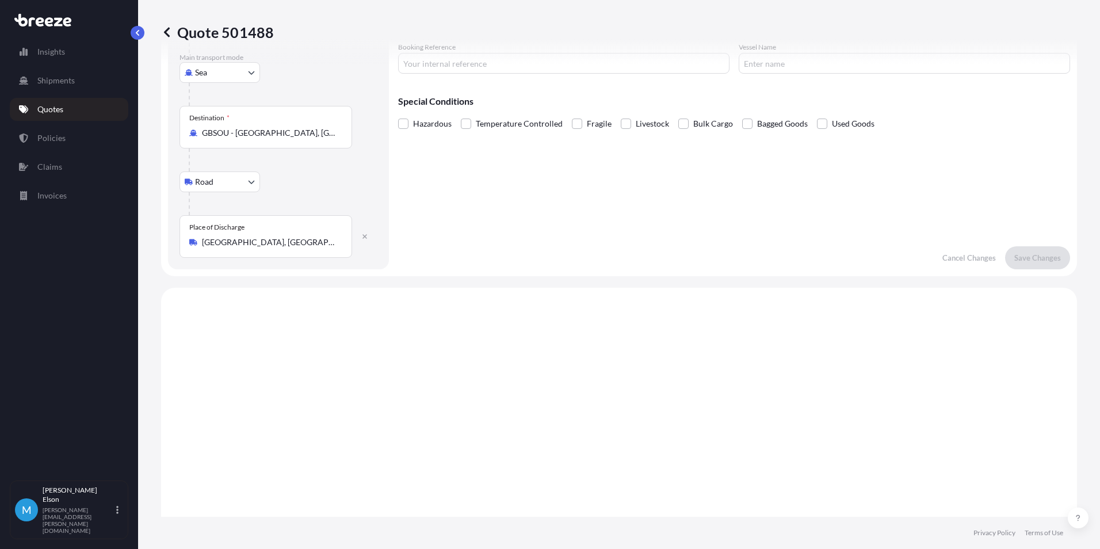
scroll to position [115, 0]
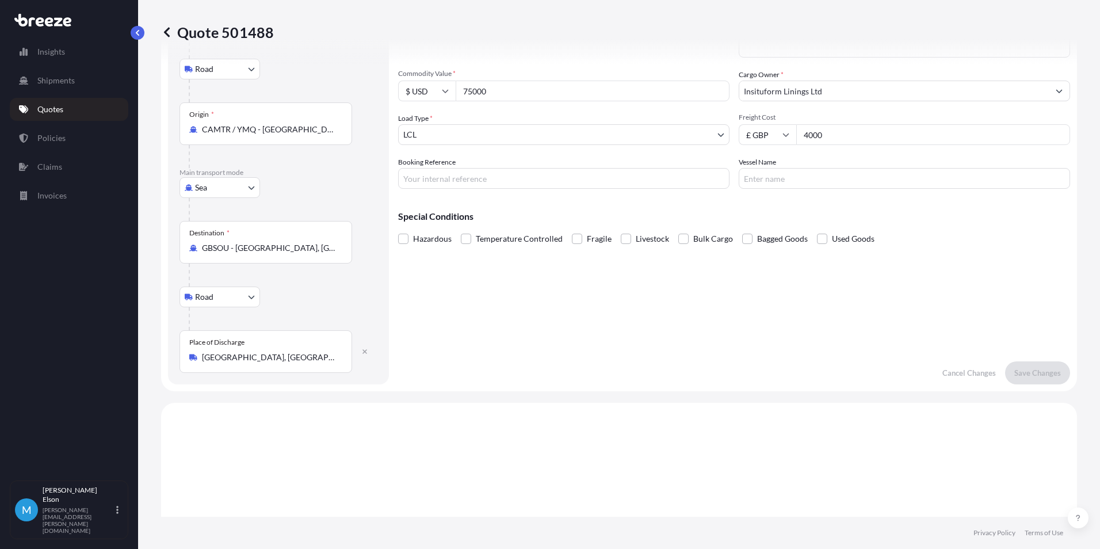
click at [234, 190] on body "Insights Shipments Quotes Policies Claims Invoices M [PERSON_NAME] [PERSON_NAME…" at bounding box center [550, 274] width 1100 height 549
click at [216, 236] on div "Air" at bounding box center [219, 238] width 71 height 21
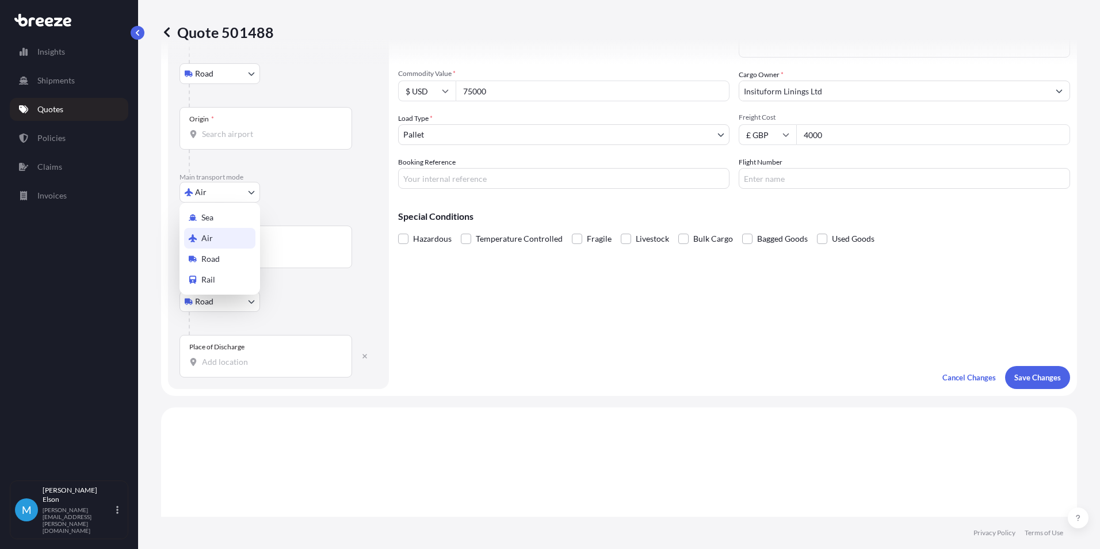
scroll to position [120, 0]
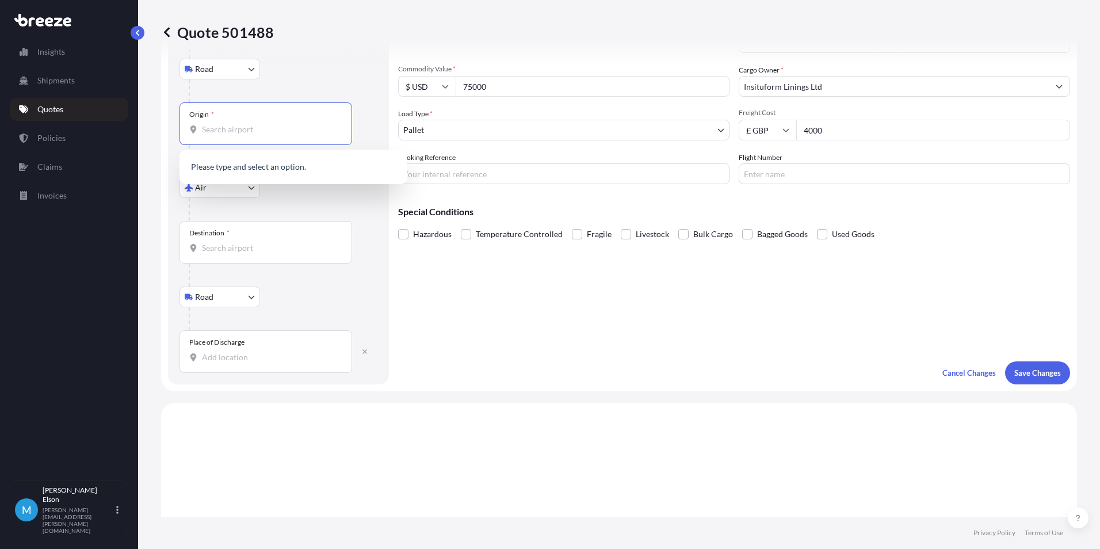
click at [279, 133] on input "Origin *" at bounding box center [270, 130] width 136 height 12
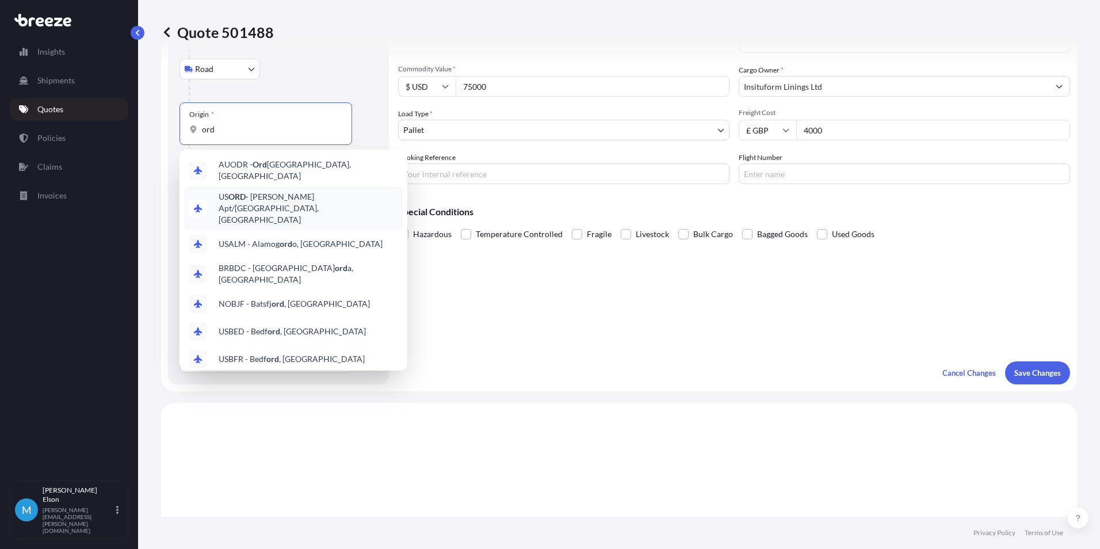
click at [287, 196] on span "US [PERSON_NAME] Apt/[GEOGRAPHIC_DATA], [GEOGRAPHIC_DATA]" at bounding box center [308, 208] width 179 height 35
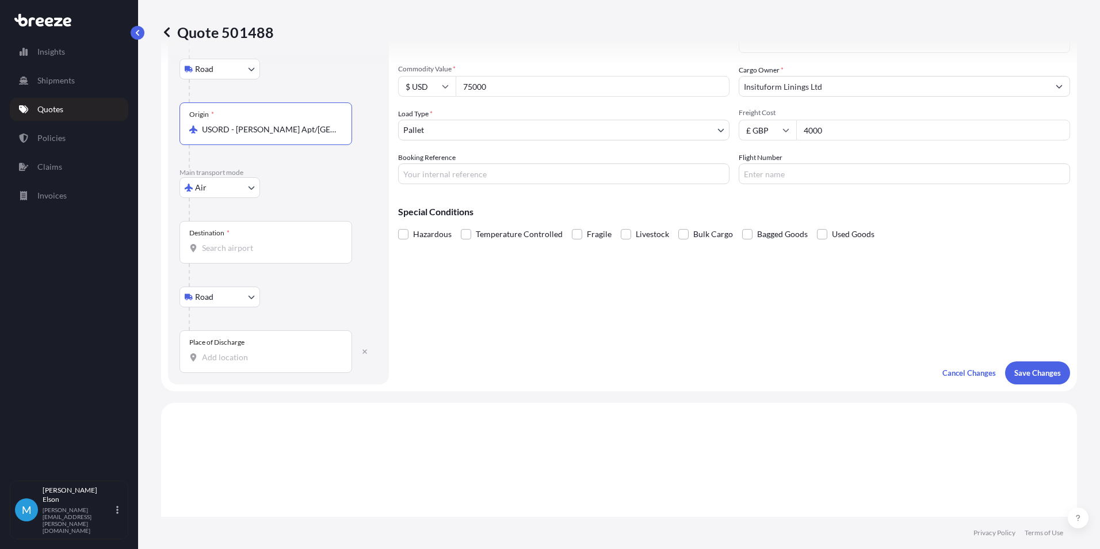
type input "USORD - [PERSON_NAME] Apt/[GEOGRAPHIC_DATA], [GEOGRAPHIC_DATA]"
click at [269, 249] on input "Destination *" at bounding box center [270, 248] width 136 height 12
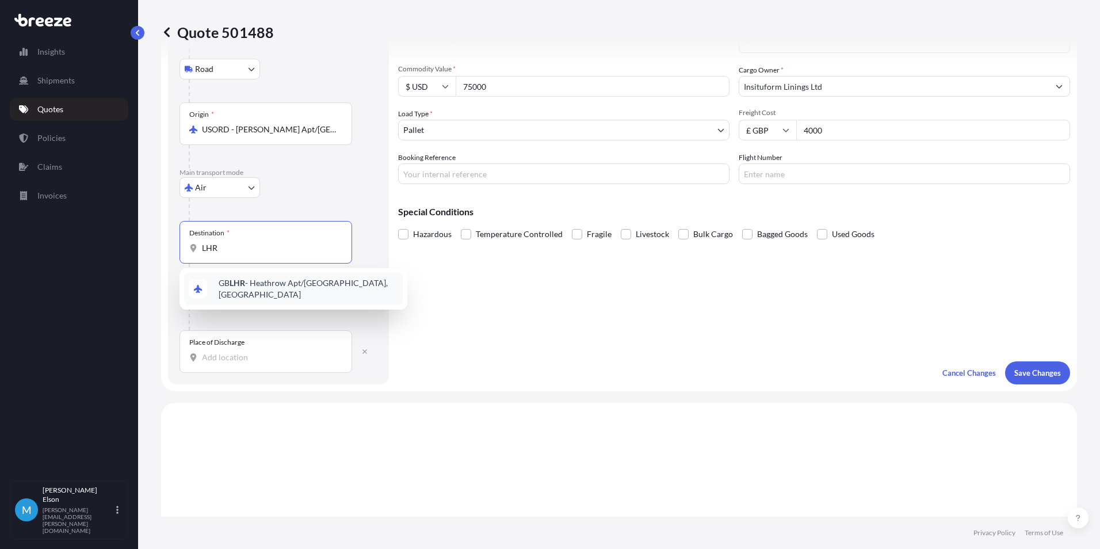
click at [258, 284] on span "GB LHR - Heathrow Apt/[GEOGRAPHIC_DATA], [GEOGRAPHIC_DATA]" at bounding box center [308, 288] width 179 height 23
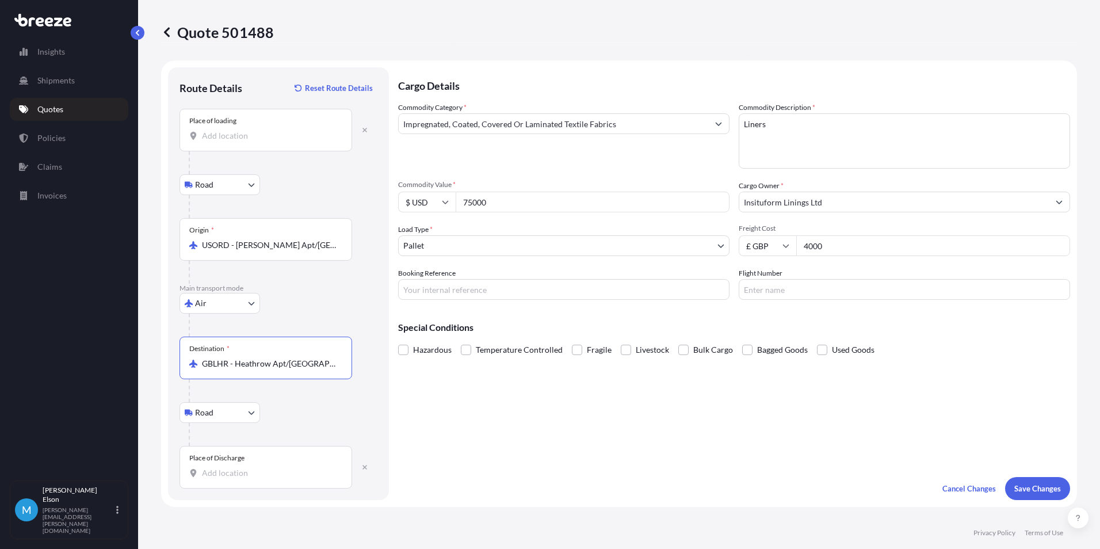
scroll to position [0, 0]
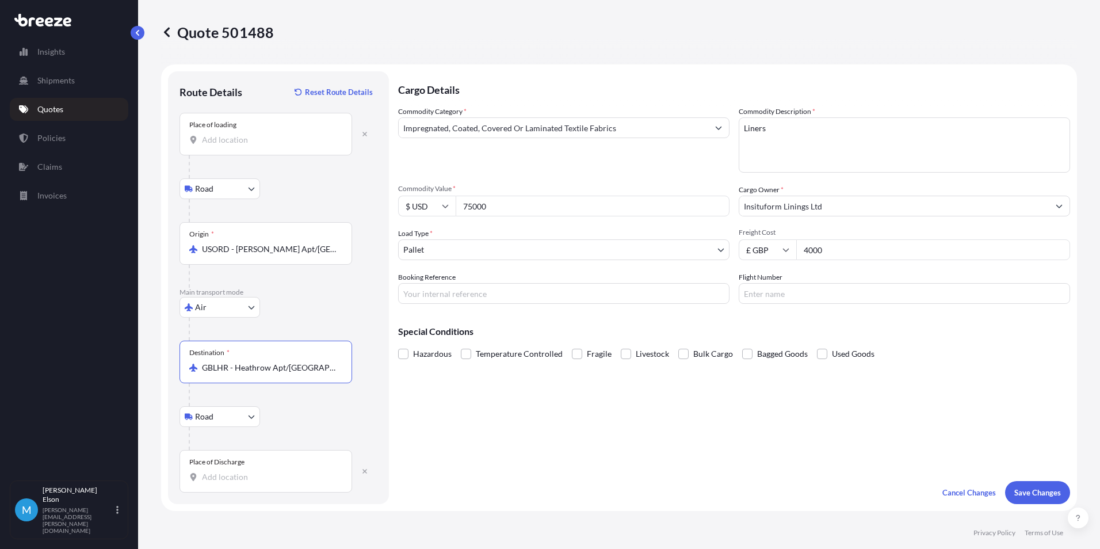
type input "GBLHR - Heathrow Apt/[GEOGRAPHIC_DATA], [GEOGRAPHIC_DATA]"
click at [264, 134] on input "Place of loading" at bounding box center [270, 140] width 136 height 12
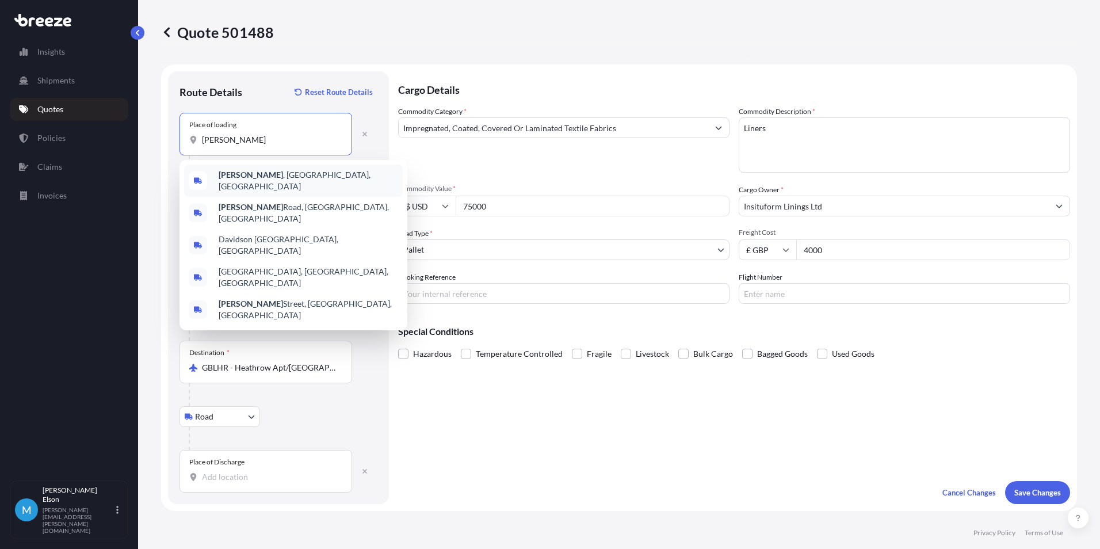
click at [309, 183] on div "[PERSON_NAME] , [GEOGRAPHIC_DATA], [GEOGRAPHIC_DATA]" at bounding box center [293, 180] width 219 height 32
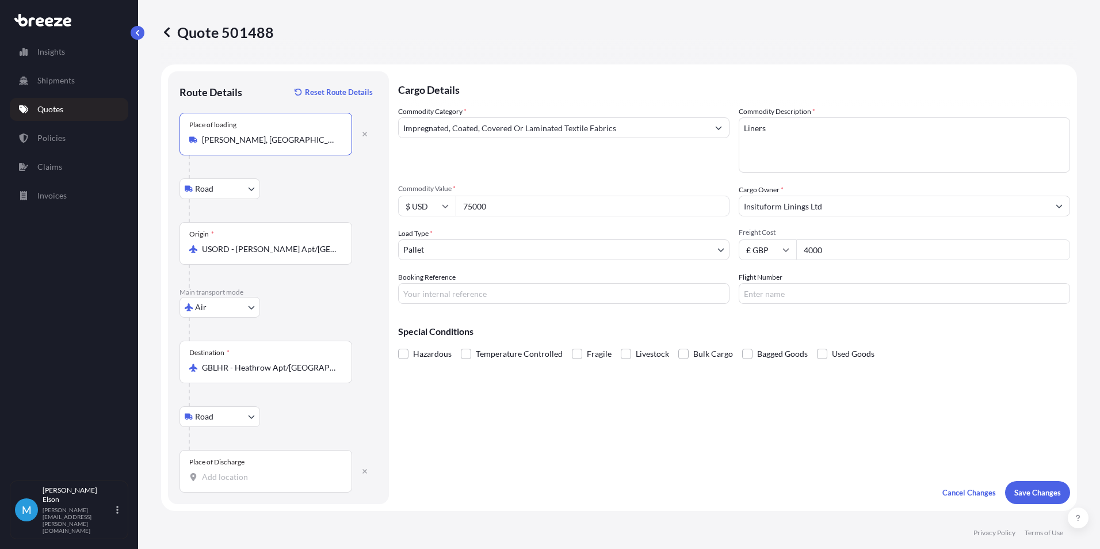
scroll to position [173, 0]
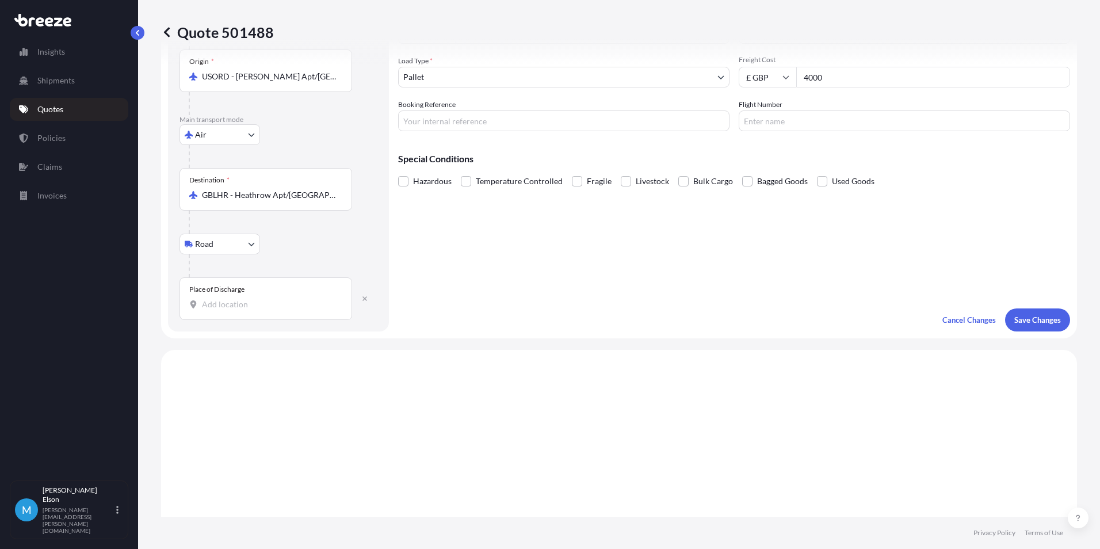
type input "[PERSON_NAME], [GEOGRAPHIC_DATA], [GEOGRAPHIC_DATA]"
click at [271, 302] on input "Place of Discharge" at bounding box center [270, 304] width 136 height 12
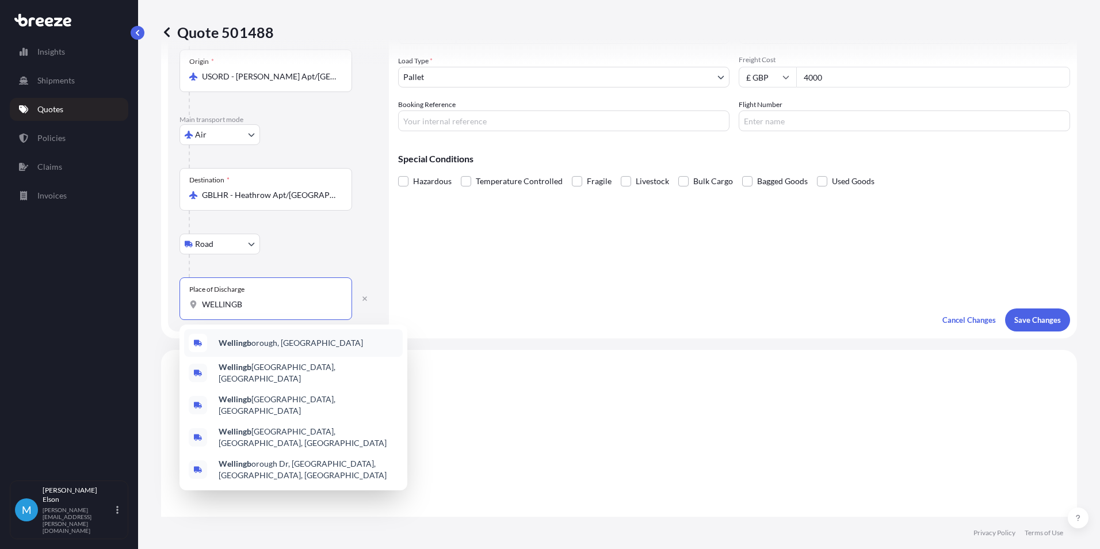
click at [269, 345] on span "Wellingb orough, [GEOGRAPHIC_DATA]" at bounding box center [291, 343] width 144 height 12
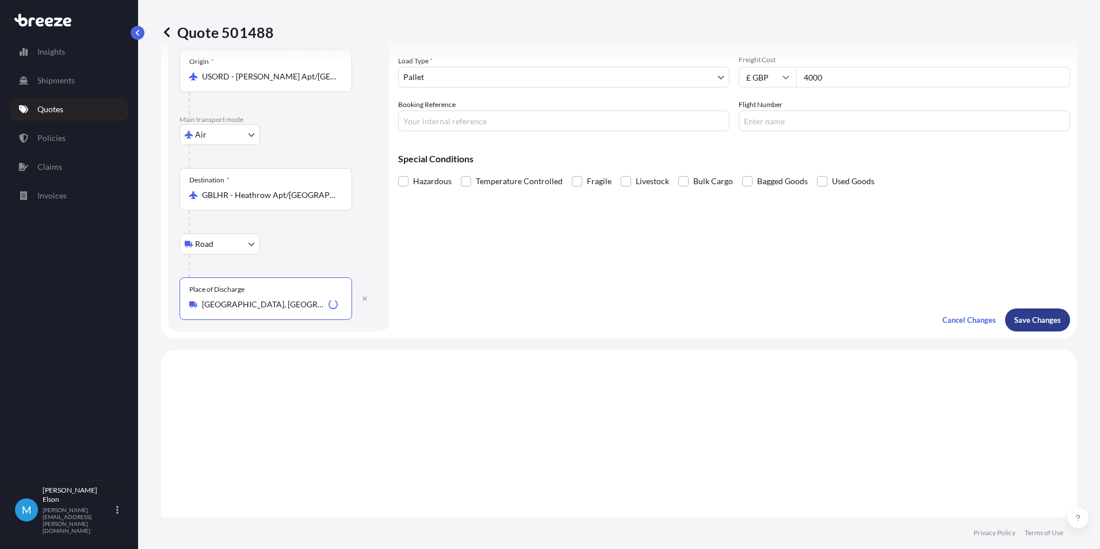
type input "[GEOGRAPHIC_DATA], [GEOGRAPHIC_DATA]"
click at [1045, 316] on p "Save Changes" at bounding box center [1037, 320] width 47 height 12
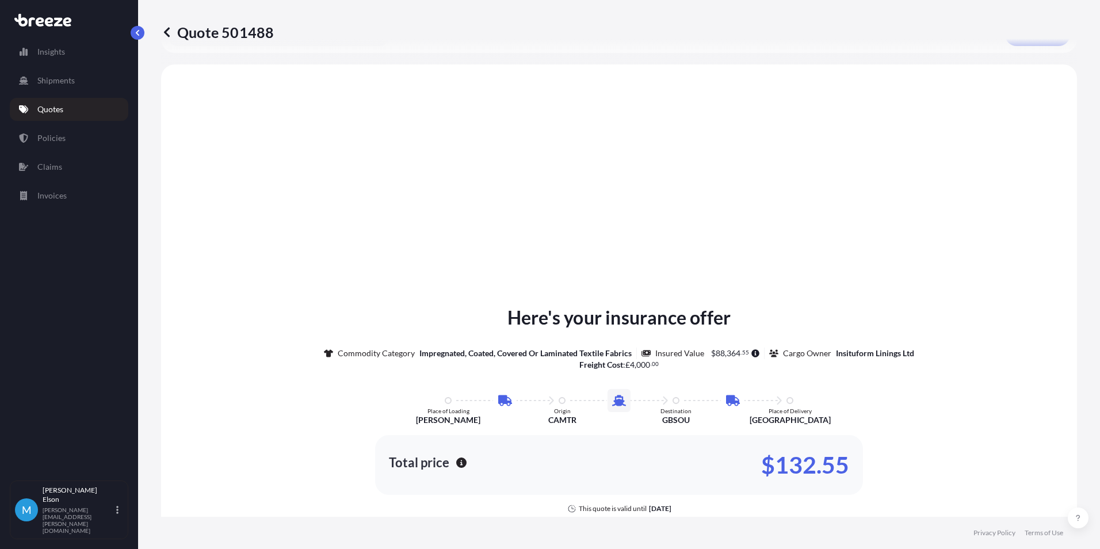
scroll to position [465, 0]
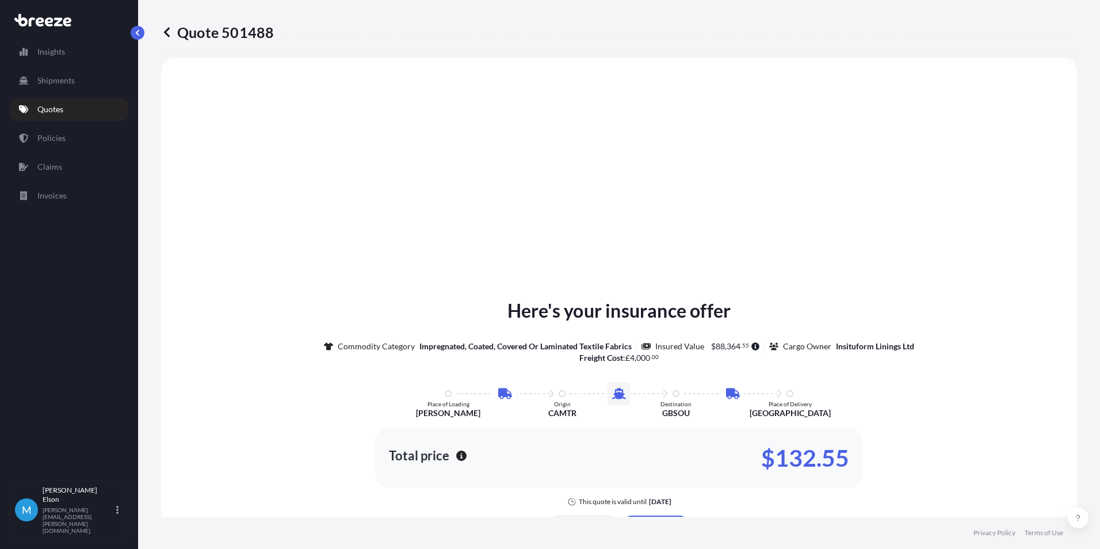
select select "Road"
select select "Air"
select select "Road"
select select "1"
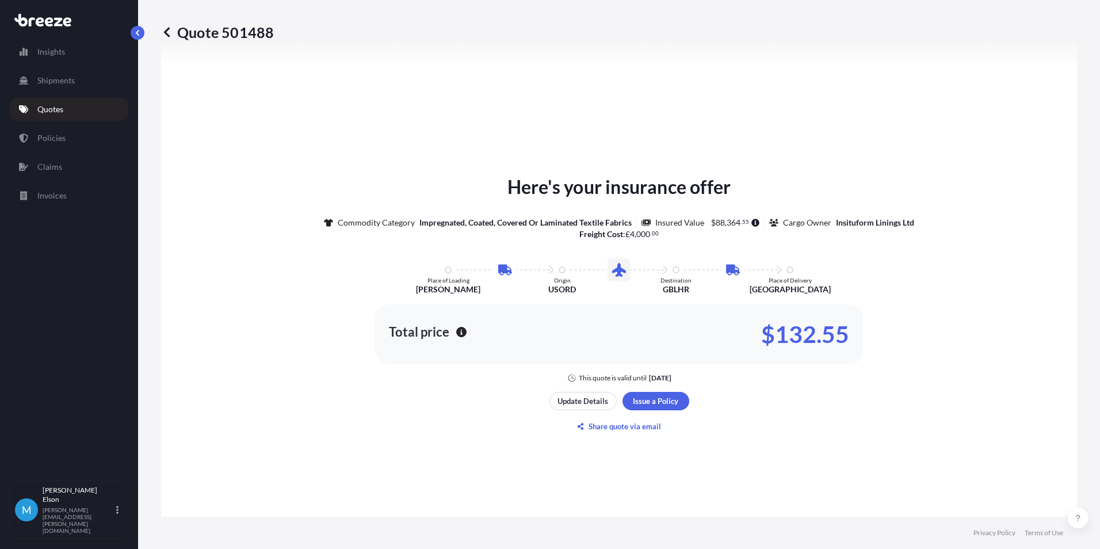
scroll to position [580, 0]
click at [74, 139] on link "Policies" at bounding box center [69, 138] width 118 height 23
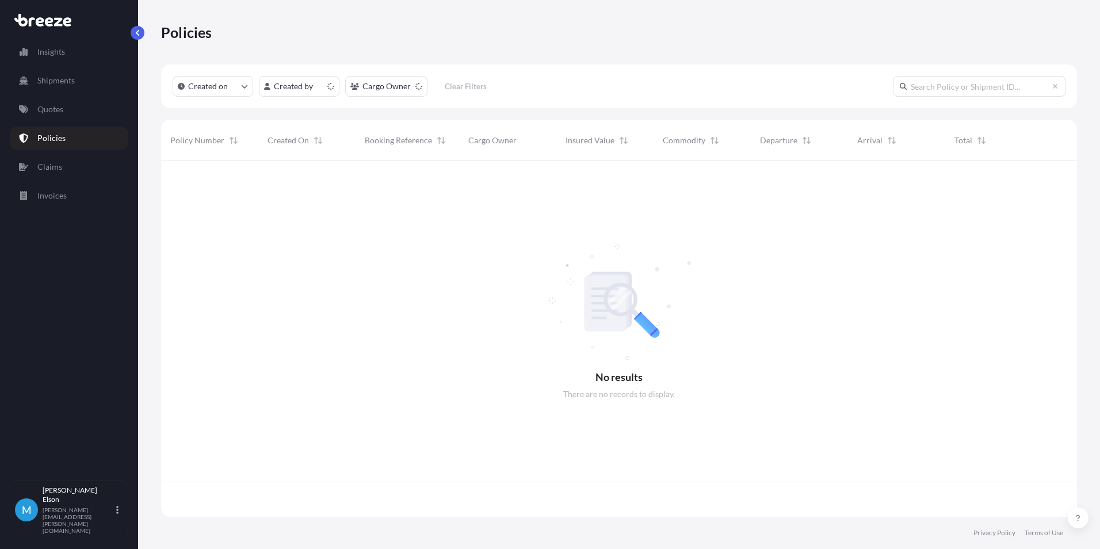
scroll to position [353, 907]
